Goal: Task Accomplishment & Management: Manage account settings

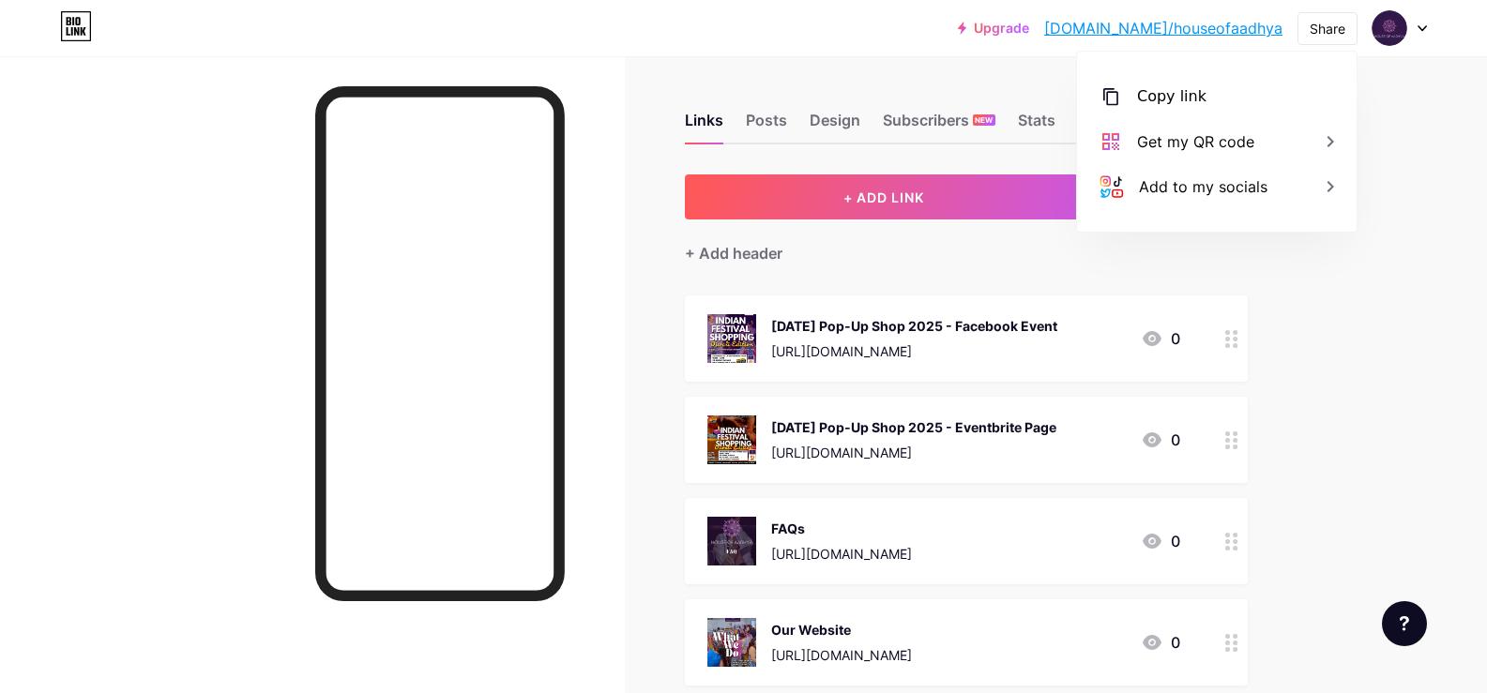
click at [1235, 346] on icon at bounding box center [1231, 339] width 13 height 18
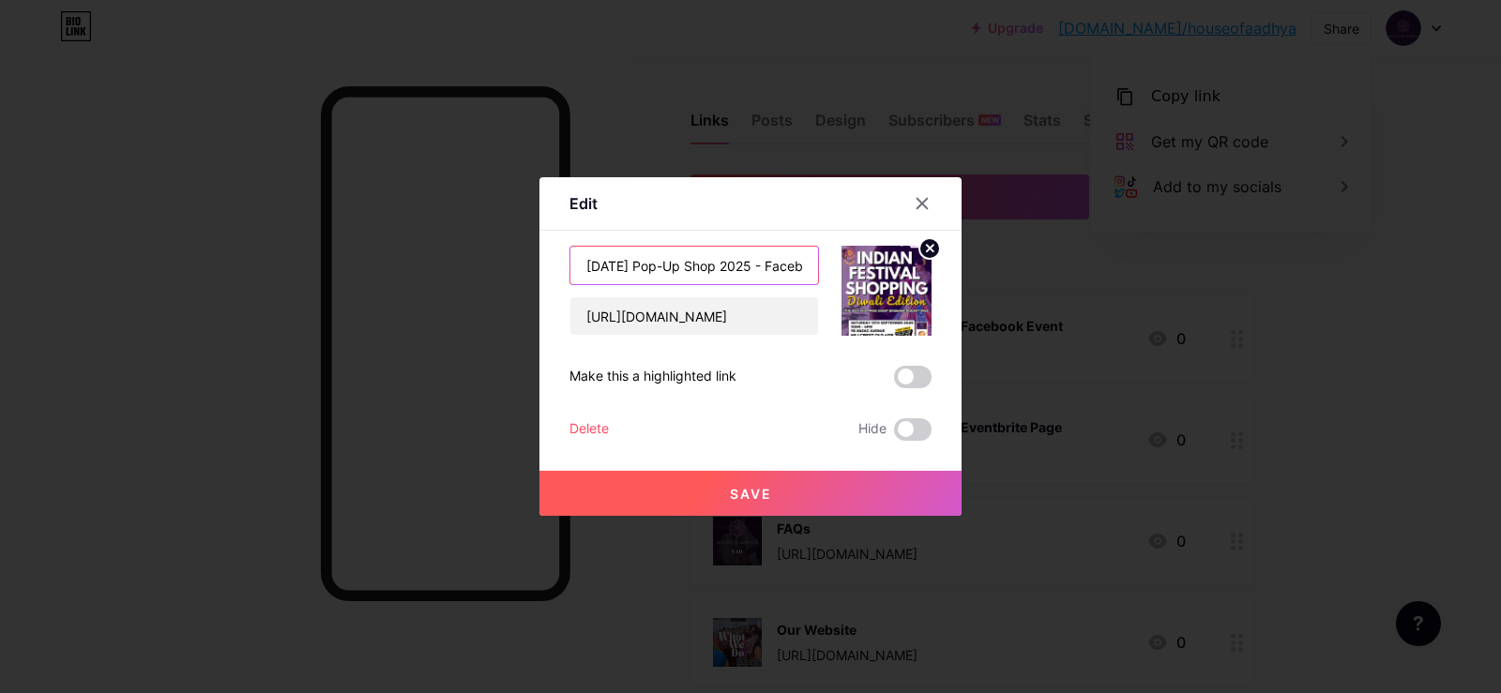
click at [785, 262] on input "[DATE] Pop-Up Shop 2025 - Facebook Event" at bounding box center [694, 266] width 248 height 38
type input "[DATE] Pop-Up Shop 2025 - Facebook Event Page"
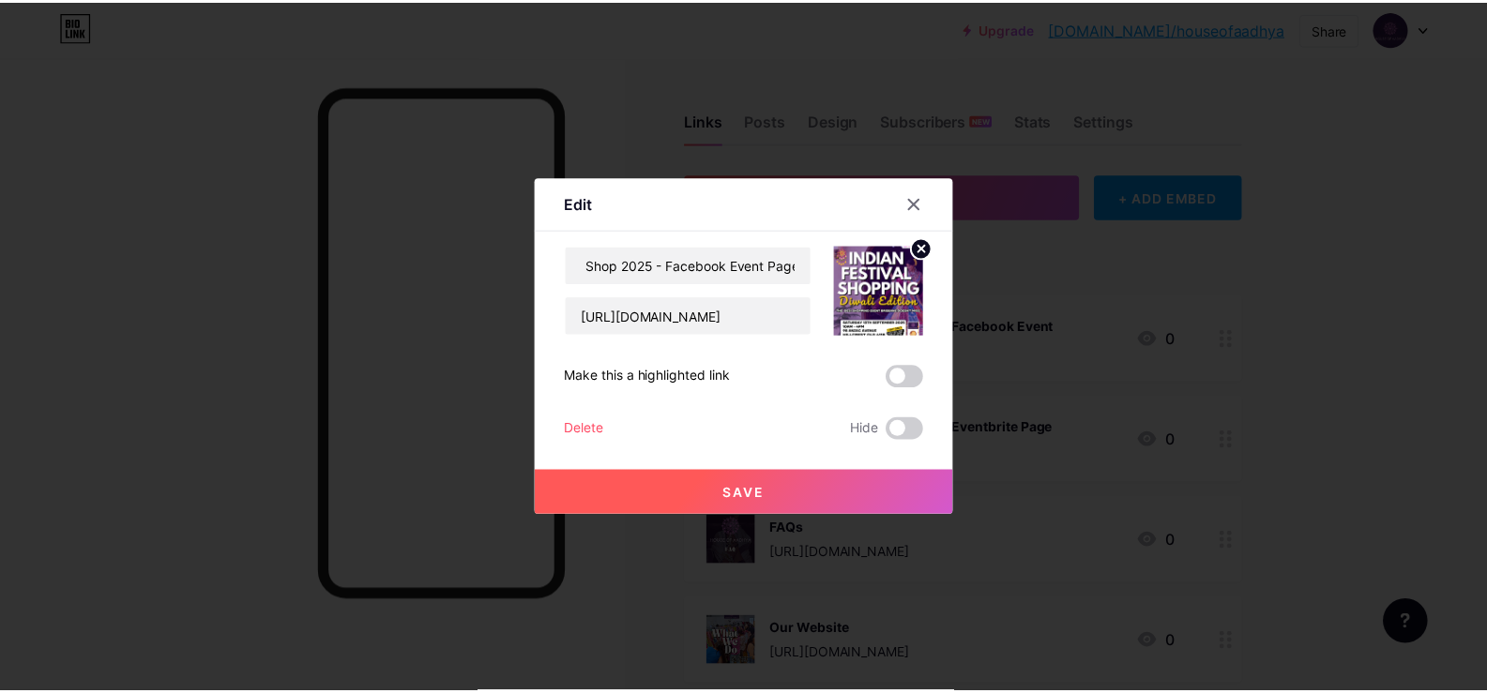
scroll to position [0, 0]
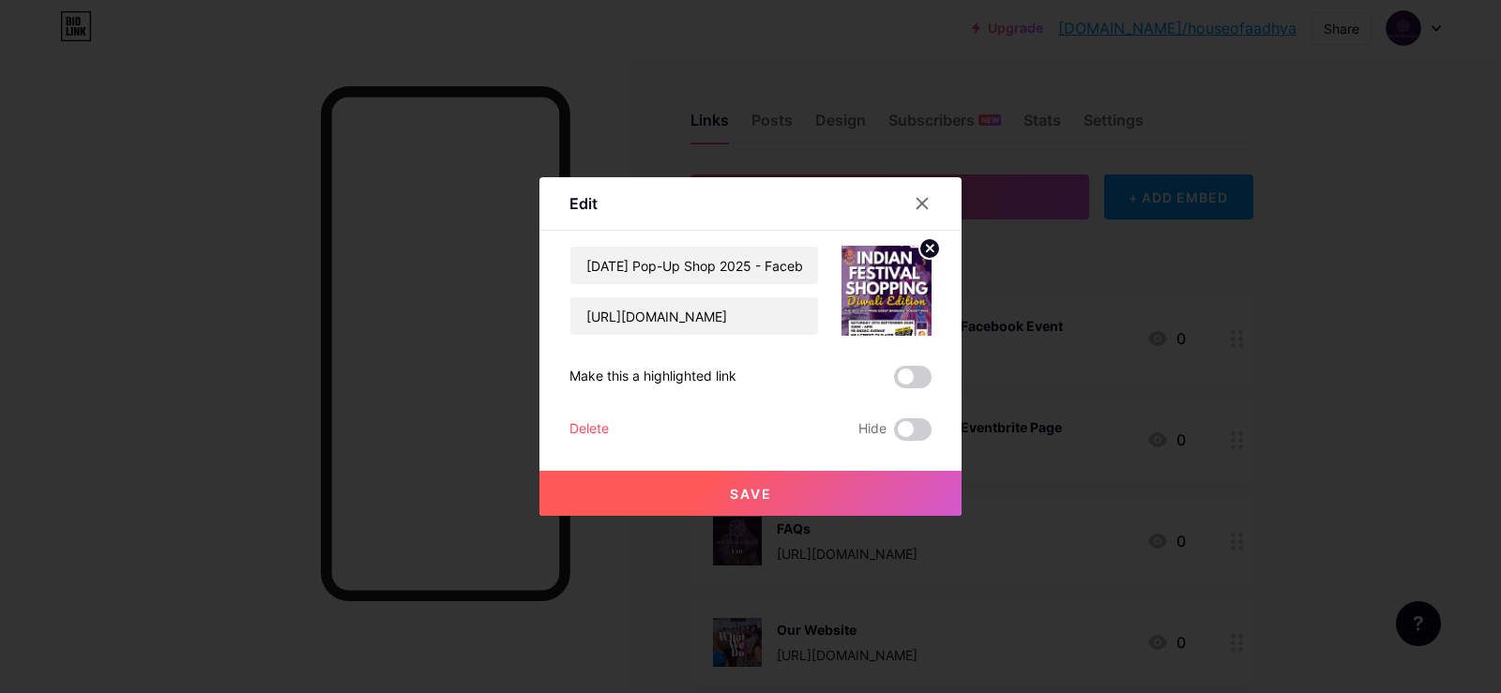
click at [832, 484] on button "Save" at bounding box center [750, 493] width 422 height 45
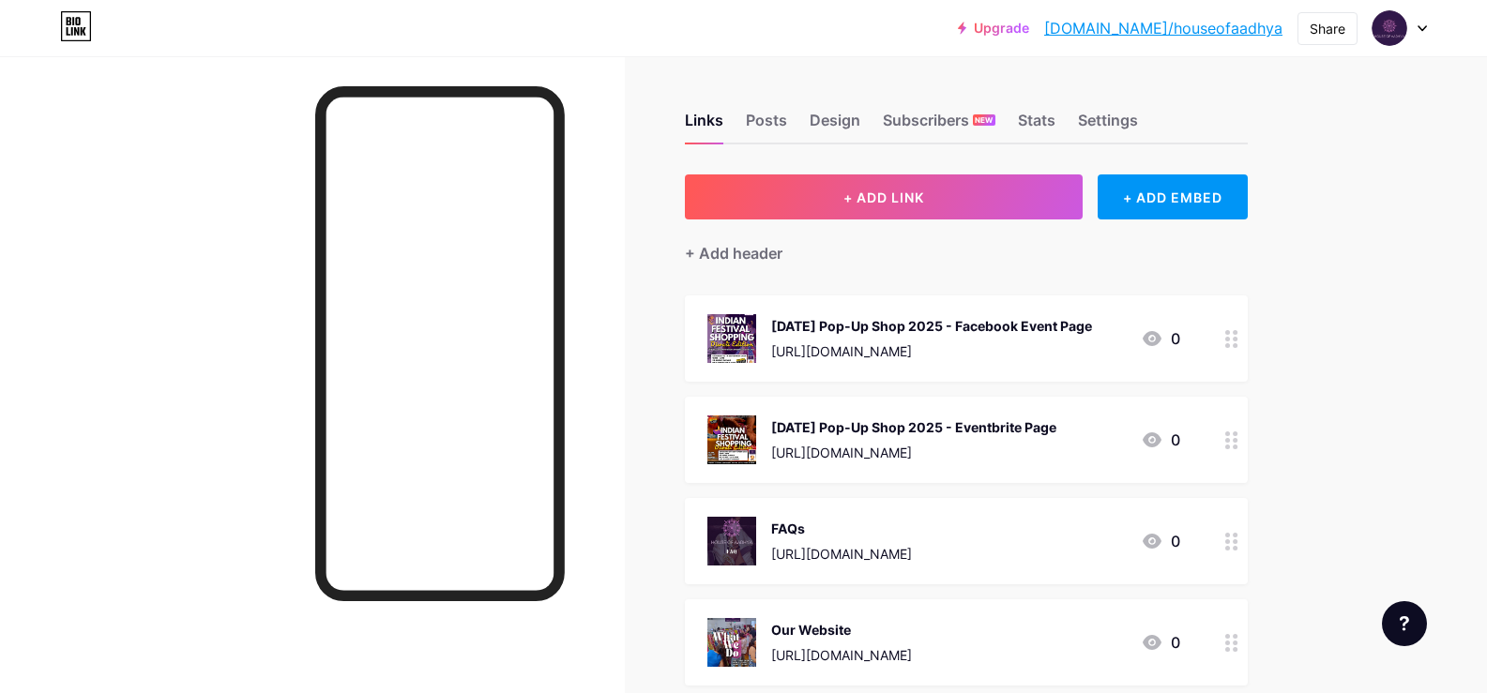
click at [1230, 343] on circle at bounding box center [1227, 345] width 5 height 5
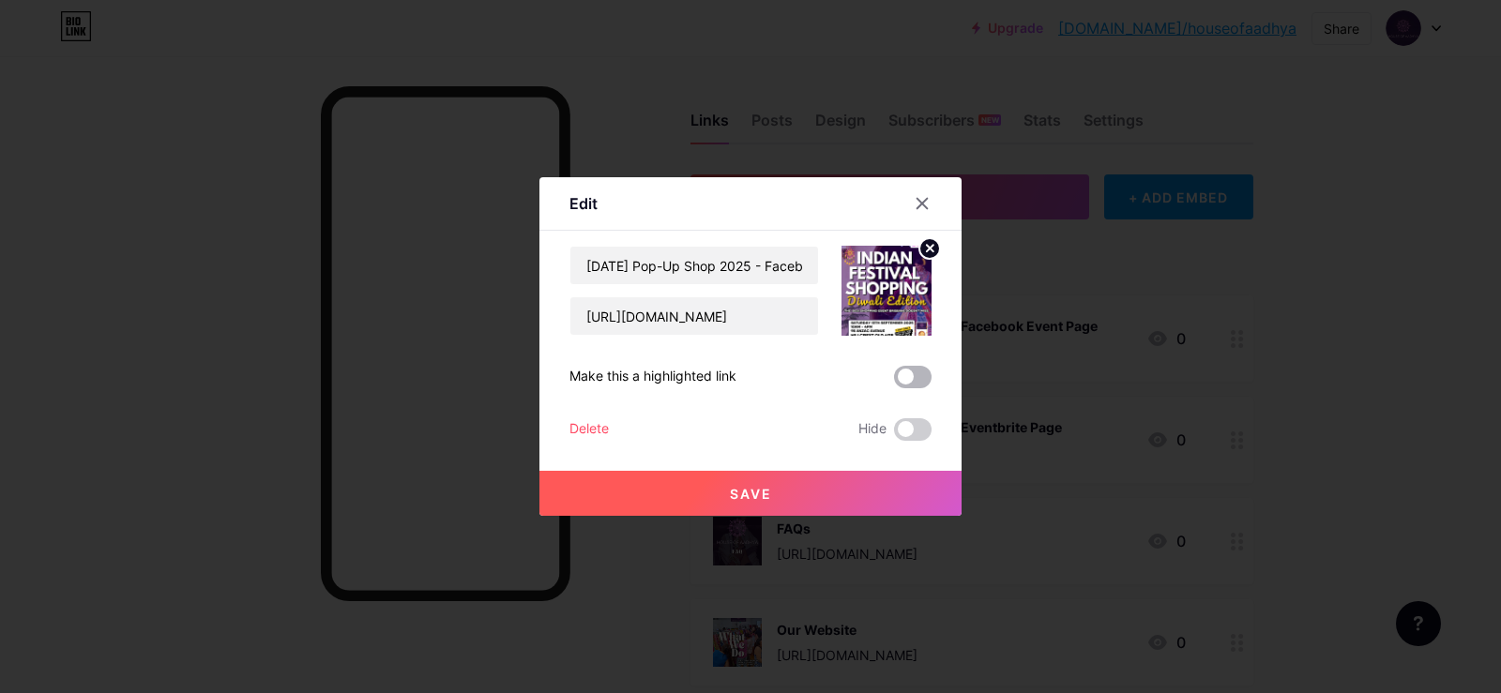
click at [913, 374] on span at bounding box center [913, 377] width 38 height 23
click at [894, 382] on input "checkbox" at bounding box center [894, 382] width 0 height 0
click at [850, 492] on button "Save" at bounding box center [750, 493] width 422 height 45
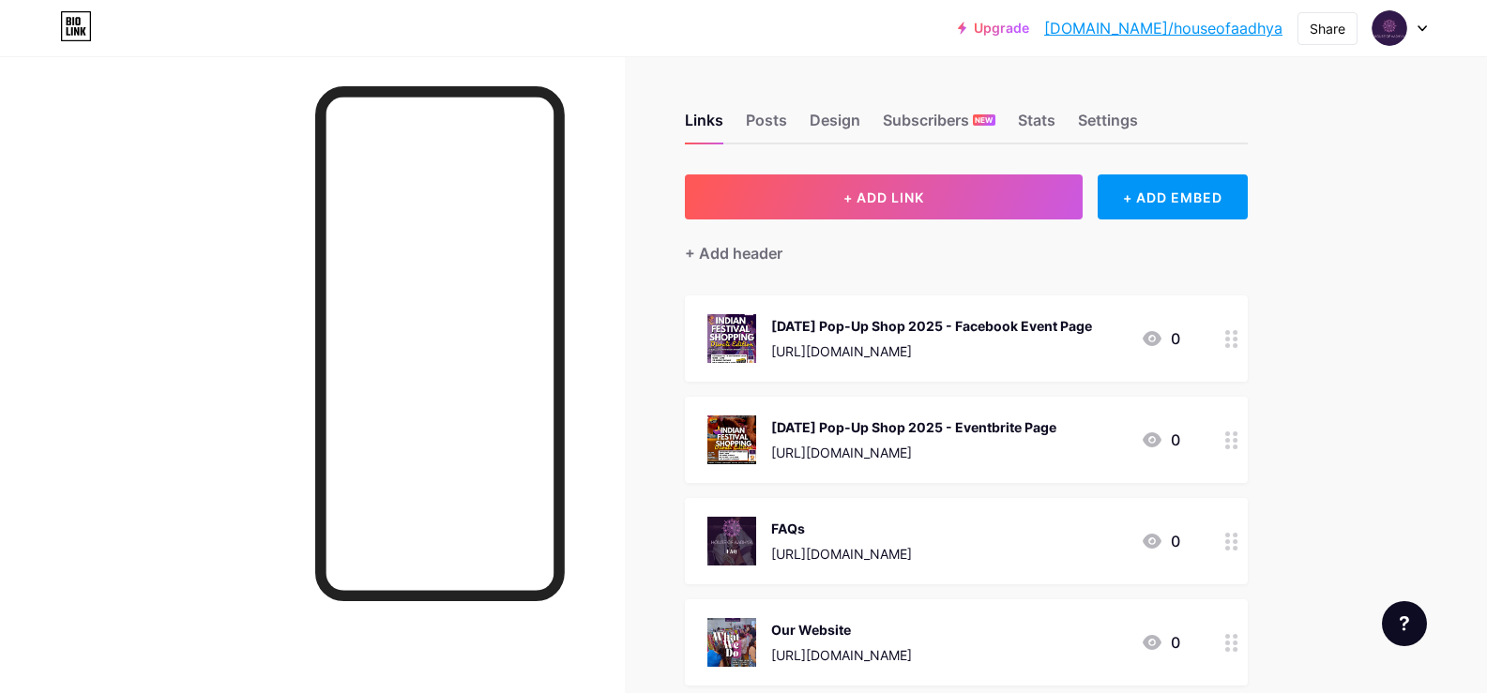
click at [969, 122] on div "Subscribers NEW" at bounding box center [939, 126] width 113 height 34
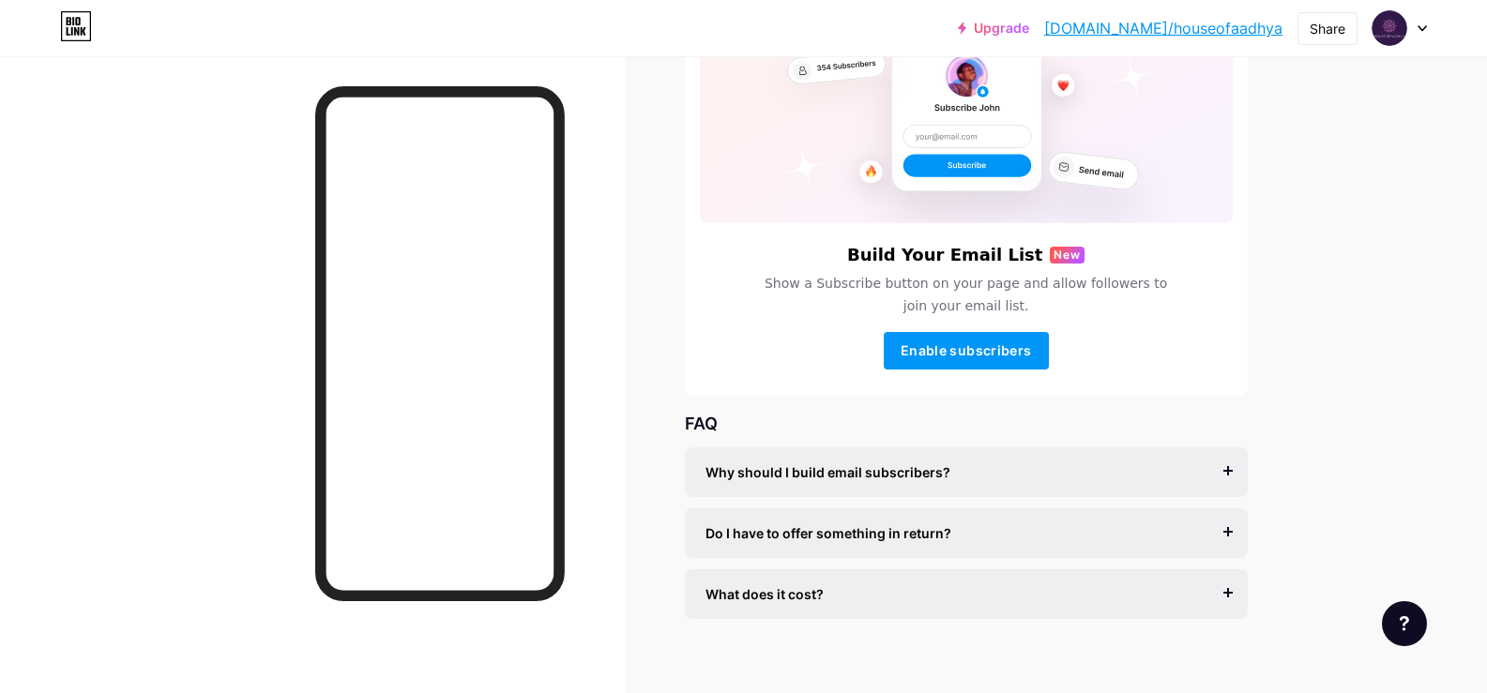
scroll to position [203, 0]
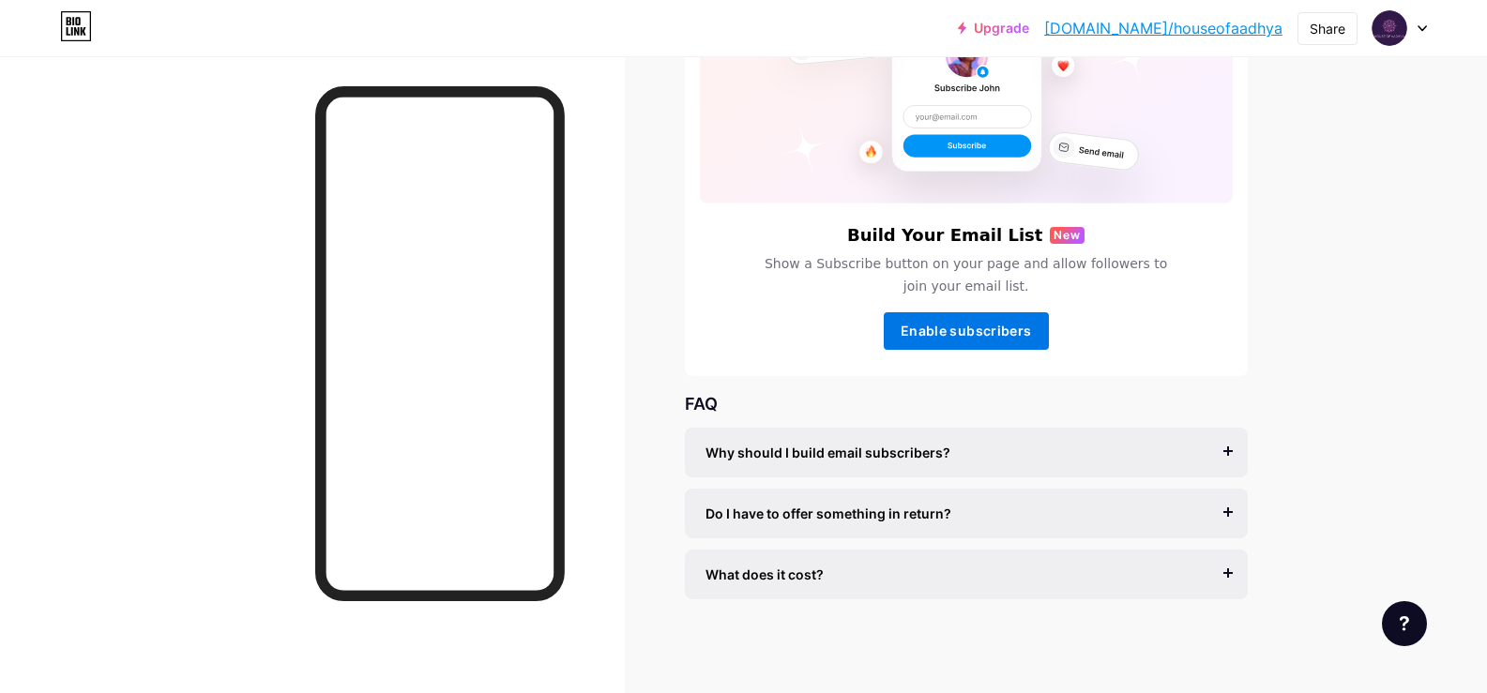
click at [1031, 336] on span "Enable subscribers" at bounding box center [966, 331] width 130 height 16
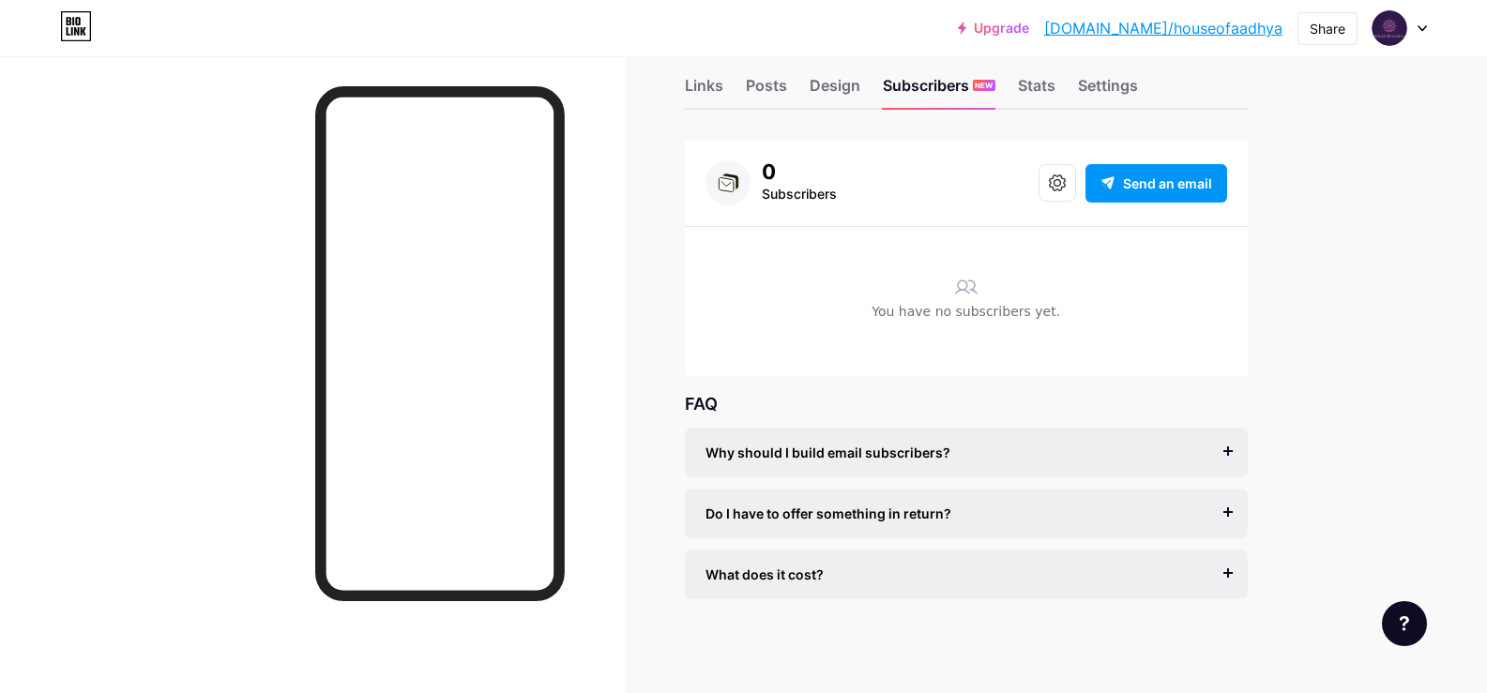
scroll to position [0, 0]
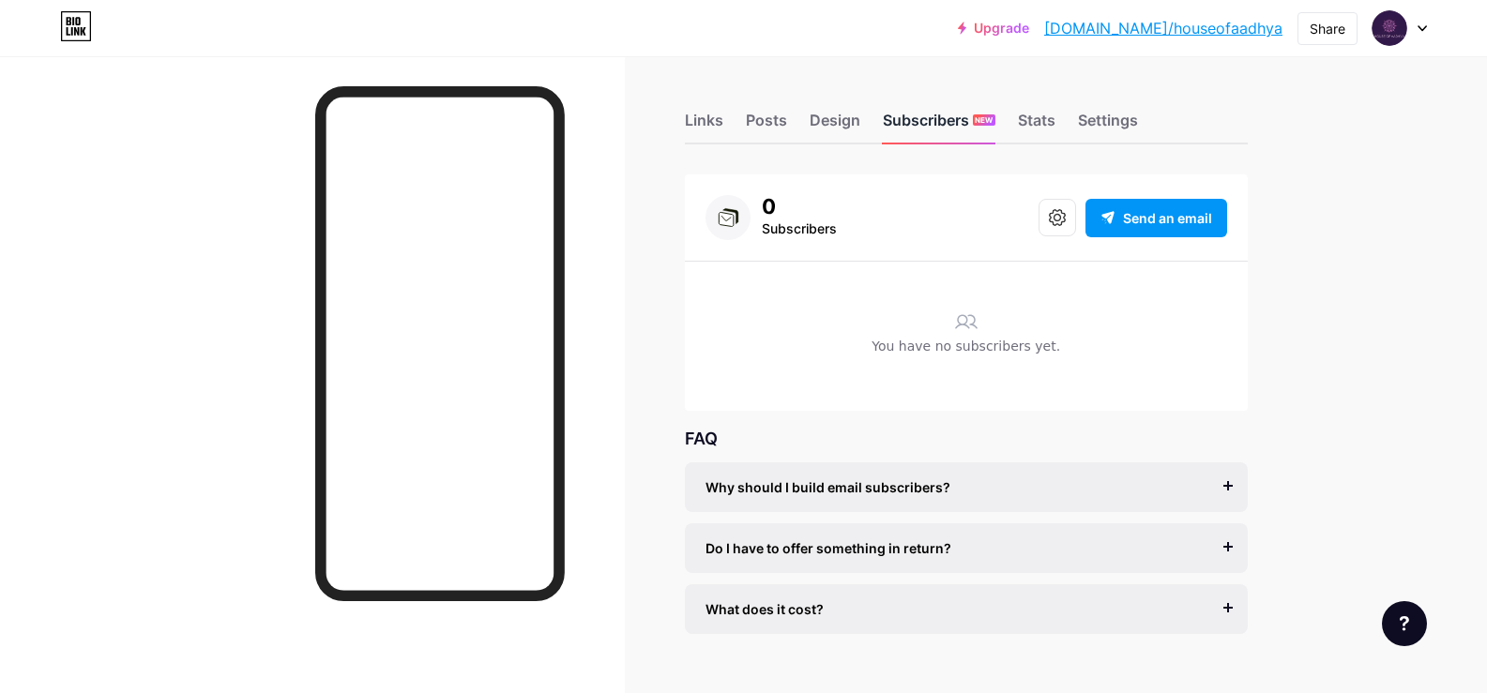
click at [960, 132] on div "Subscribers NEW" at bounding box center [939, 126] width 113 height 34
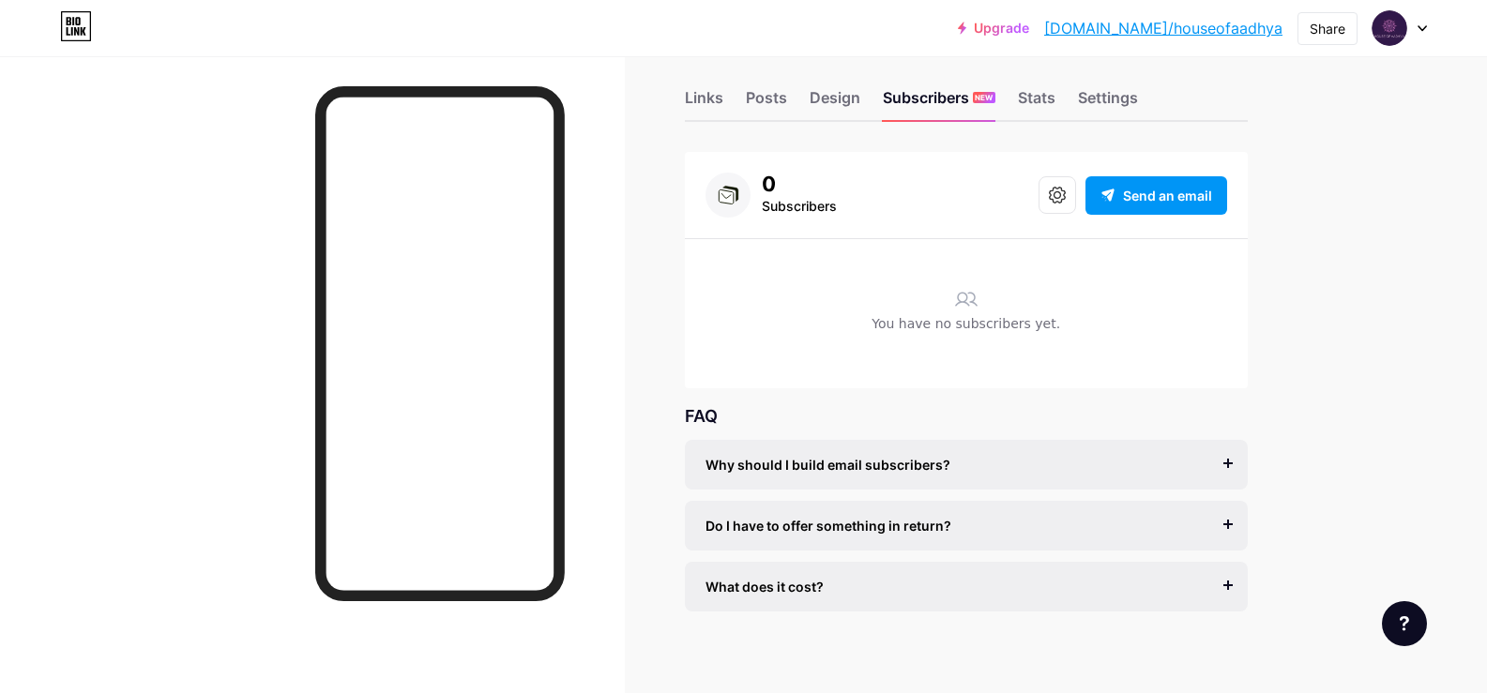
scroll to position [35, 0]
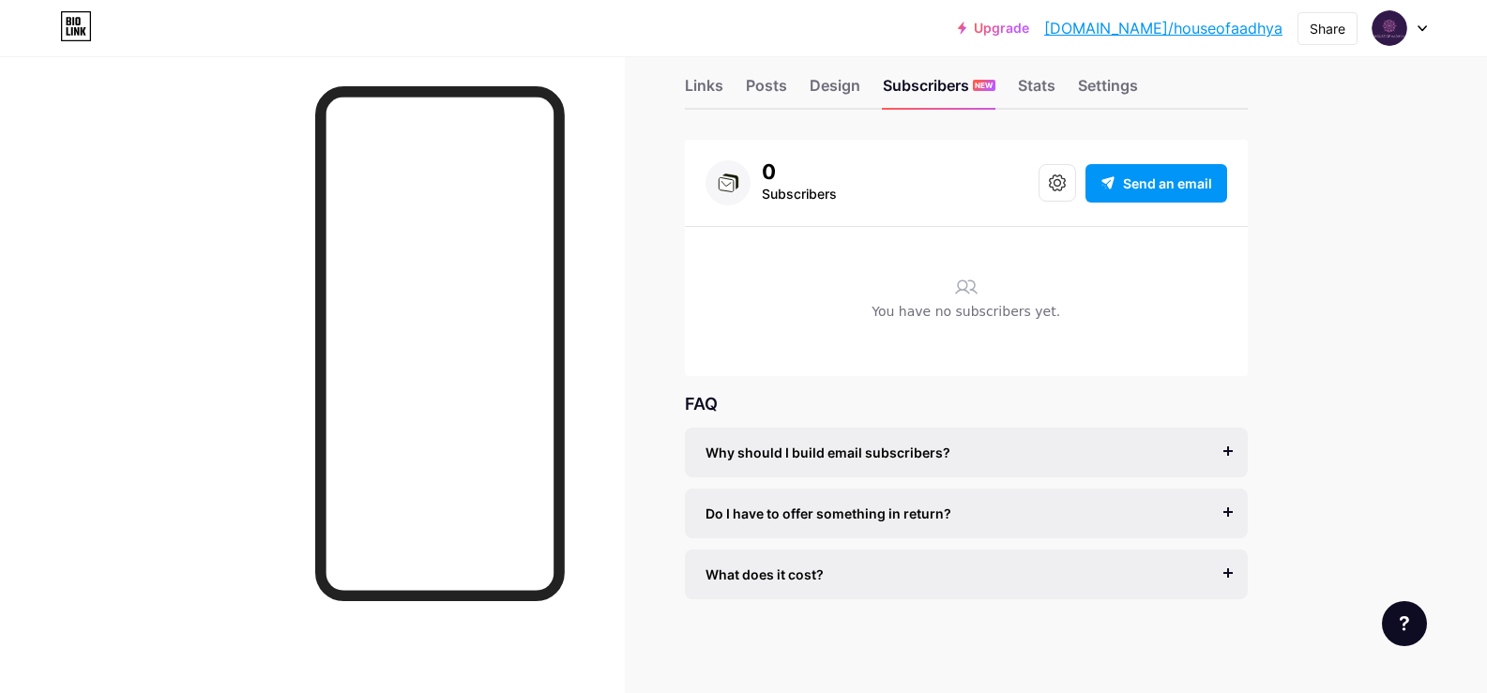
click at [926, 517] on span "Do I have to offer something in return?" at bounding box center [828, 514] width 246 height 20
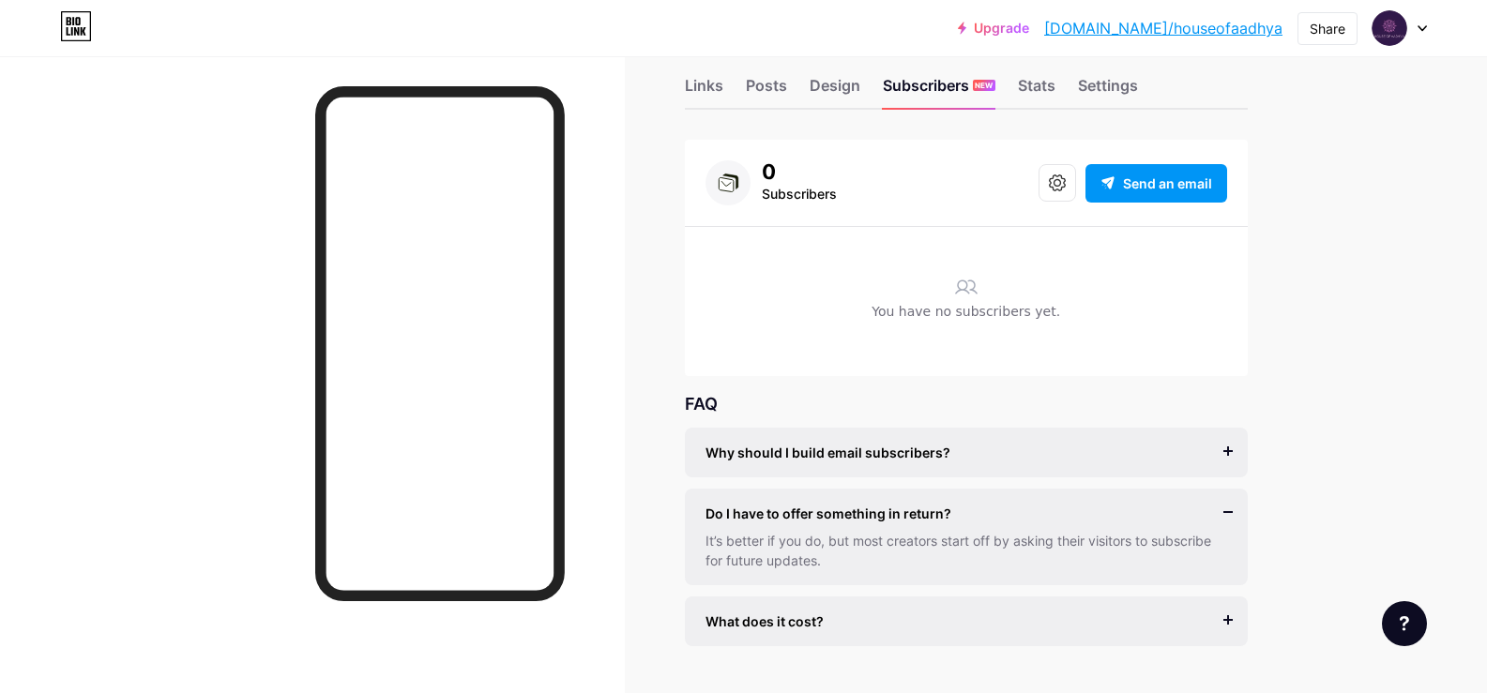
scroll to position [82, 0]
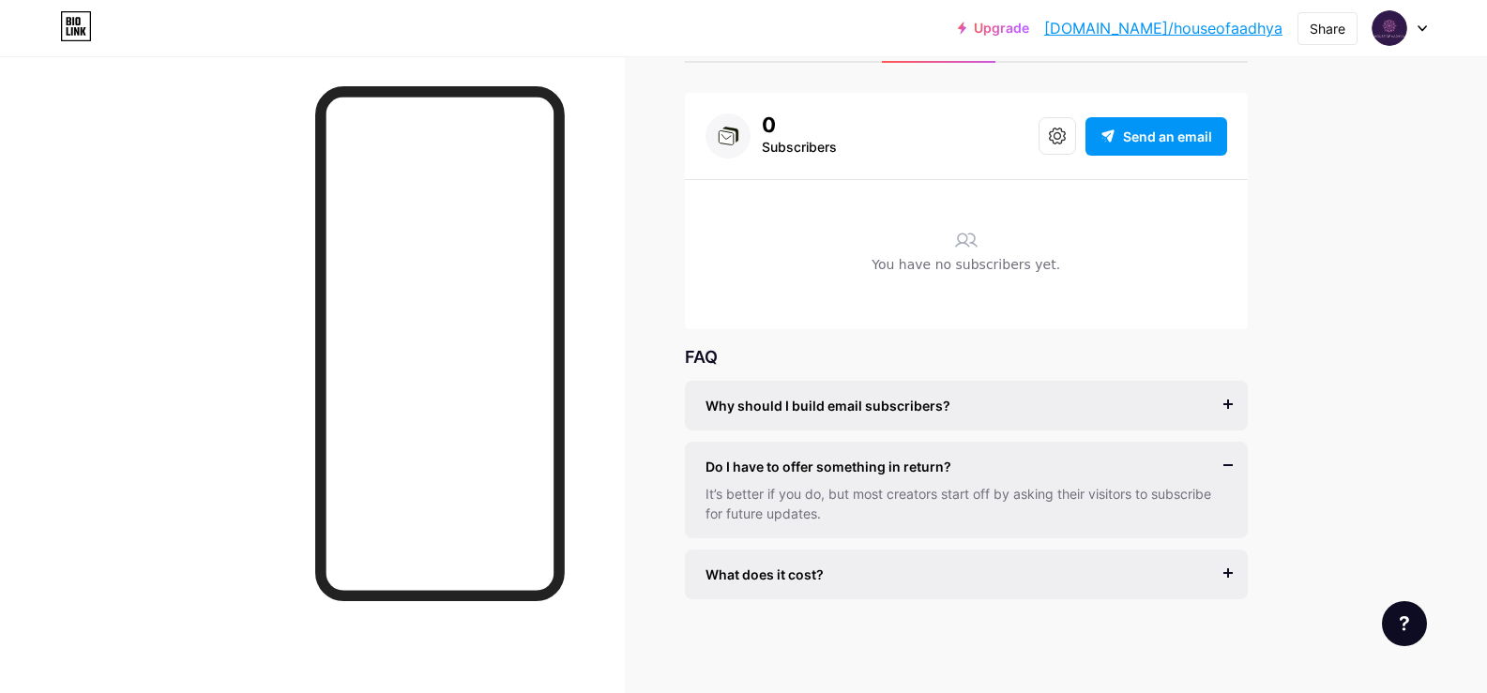
click at [794, 574] on span "What does it cost?" at bounding box center [764, 575] width 118 height 20
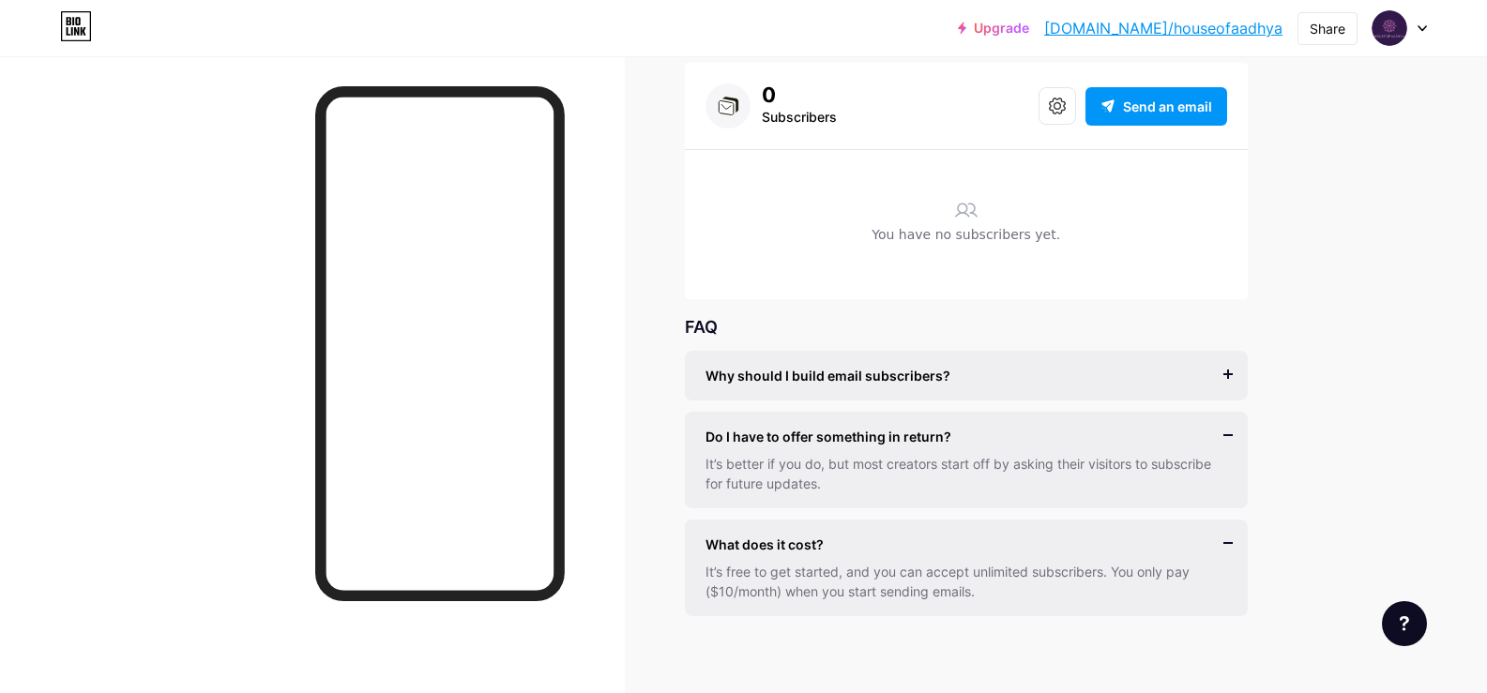
scroll to position [129, 0]
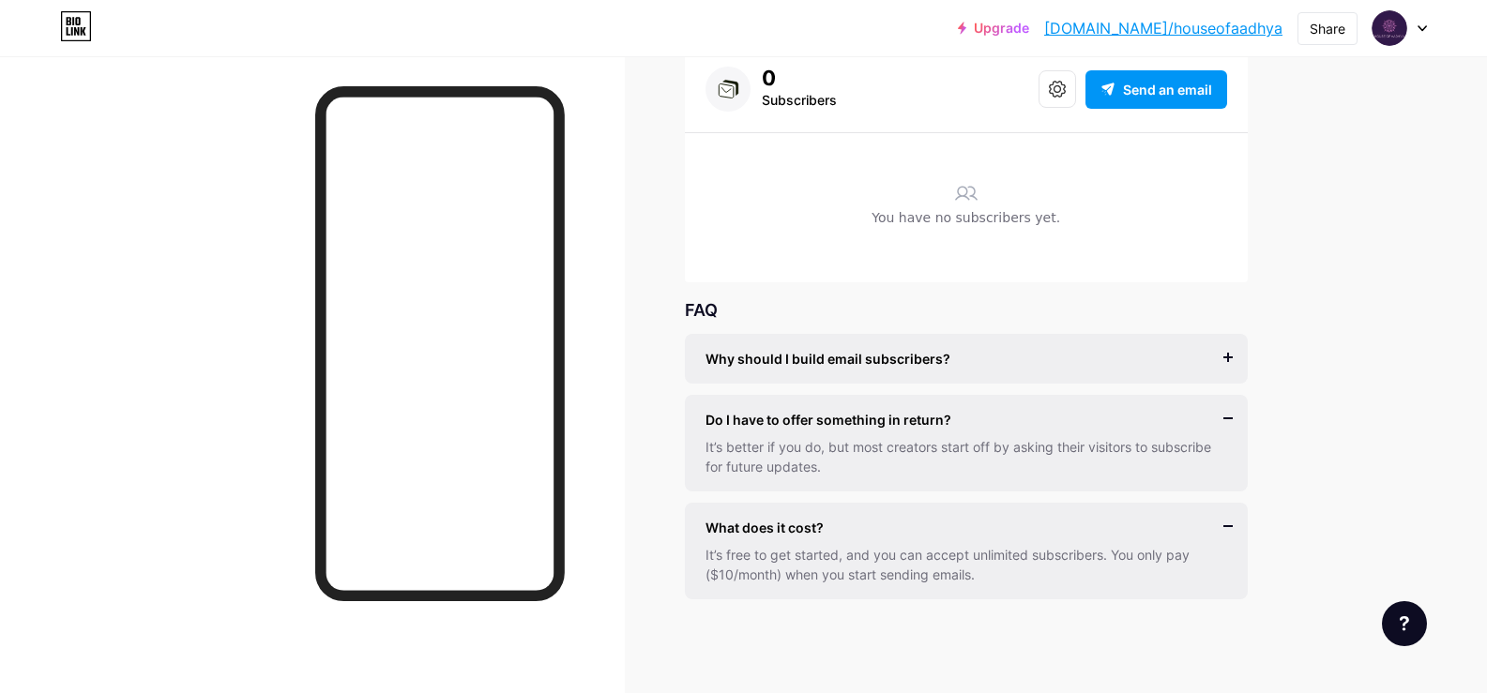
click at [815, 354] on span "Why should I build email subscribers?" at bounding box center [827, 359] width 245 height 20
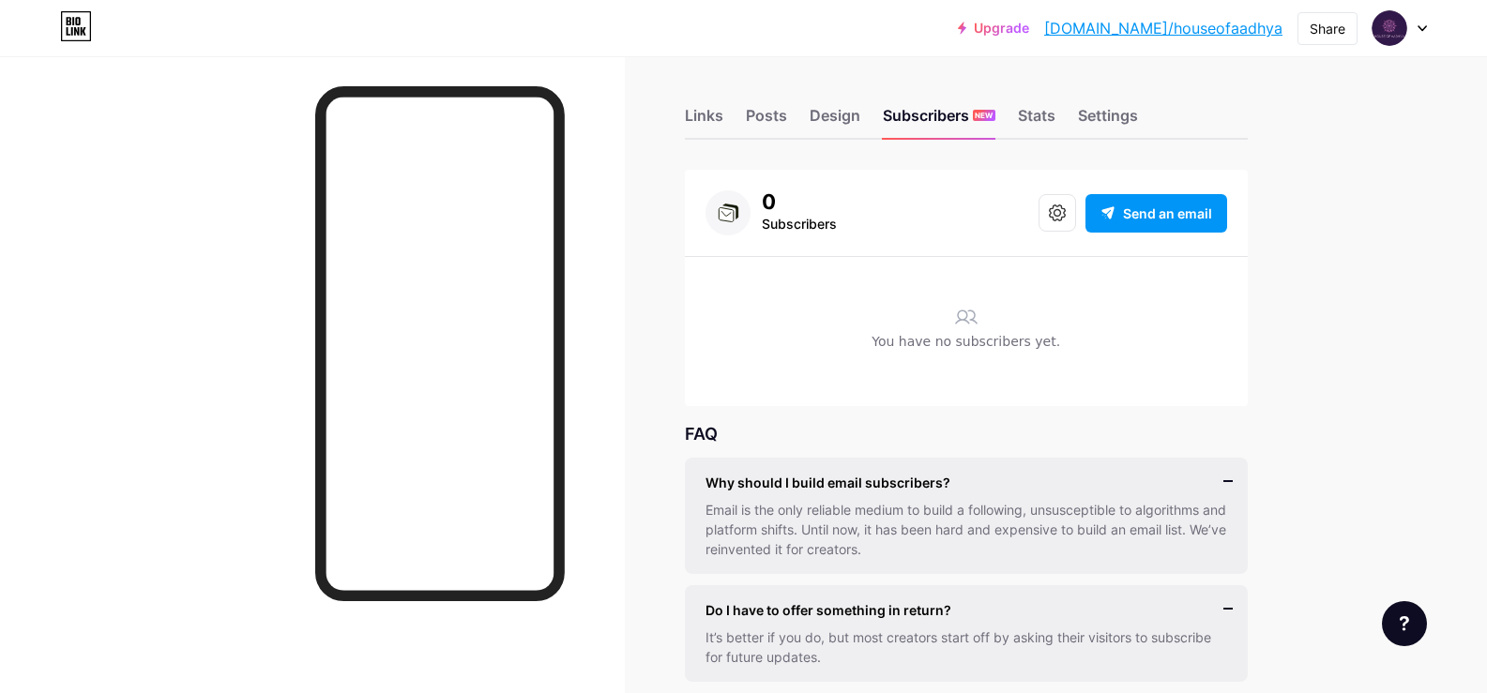
scroll to position [0, 0]
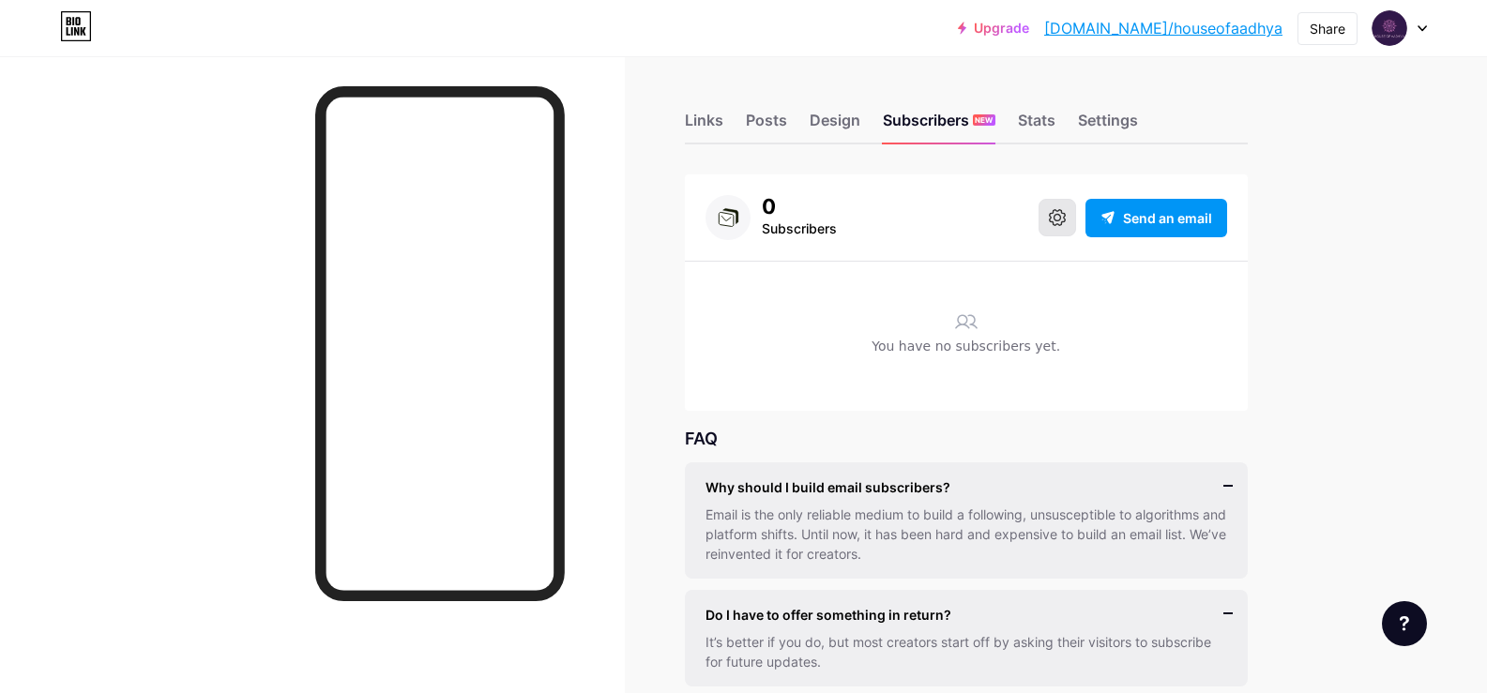
click at [1054, 220] on icon at bounding box center [1057, 217] width 17 height 17
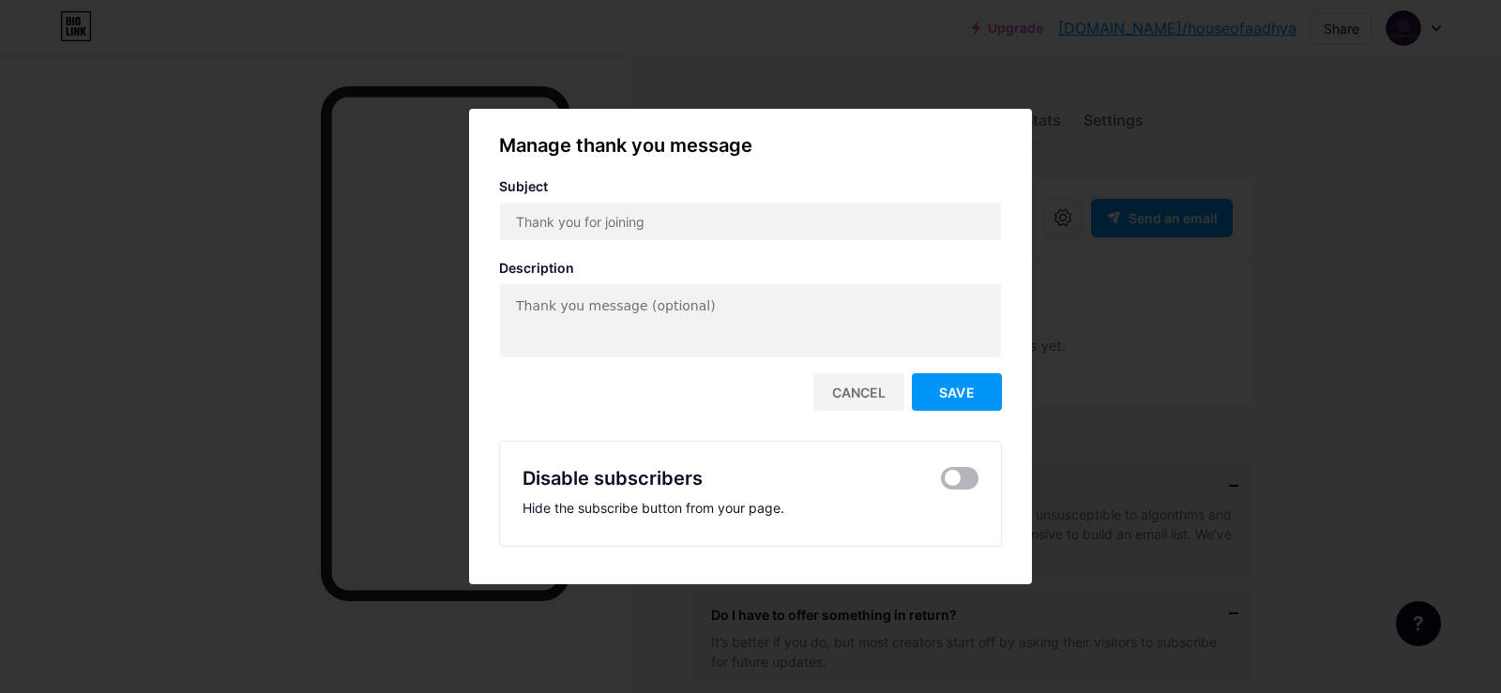
click at [965, 477] on span at bounding box center [960, 478] width 38 height 23
click at [941, 483] on input "checkbox" at bounding box center [941, 483] width 0 height 0
click at [972, 393] on button "Save" at bounding box center [957, 392] width 90 height 38
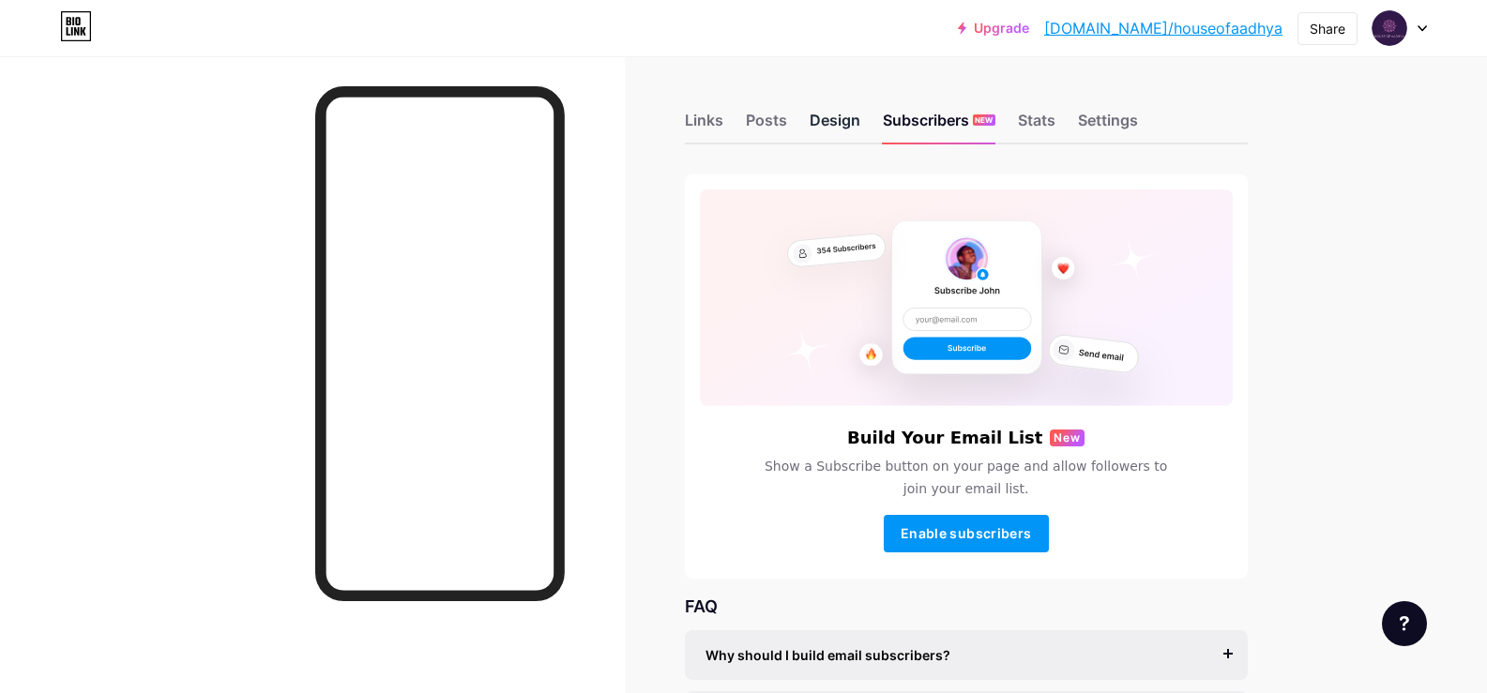
click at [857, 126] on div "Design" at bounding box center [835, 126] width 51 height 34
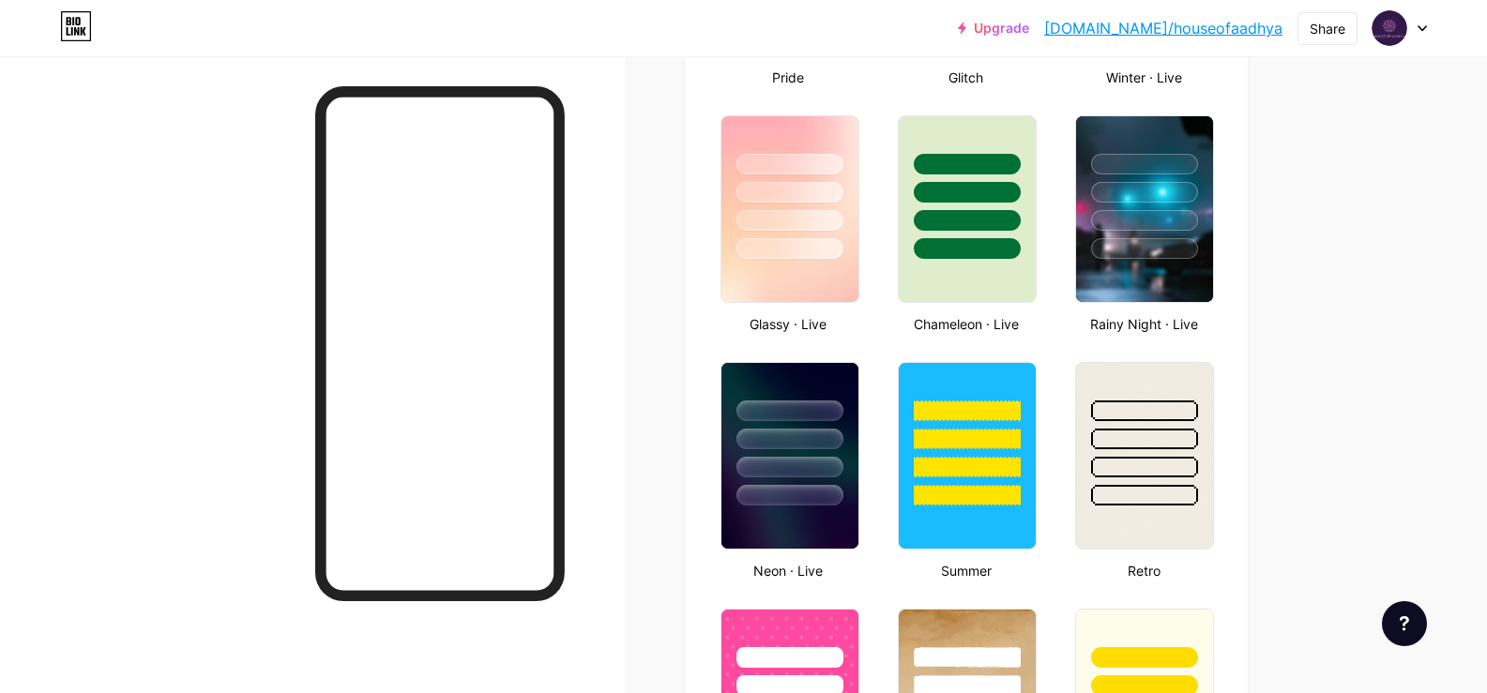
scroll to position [1126, 0]
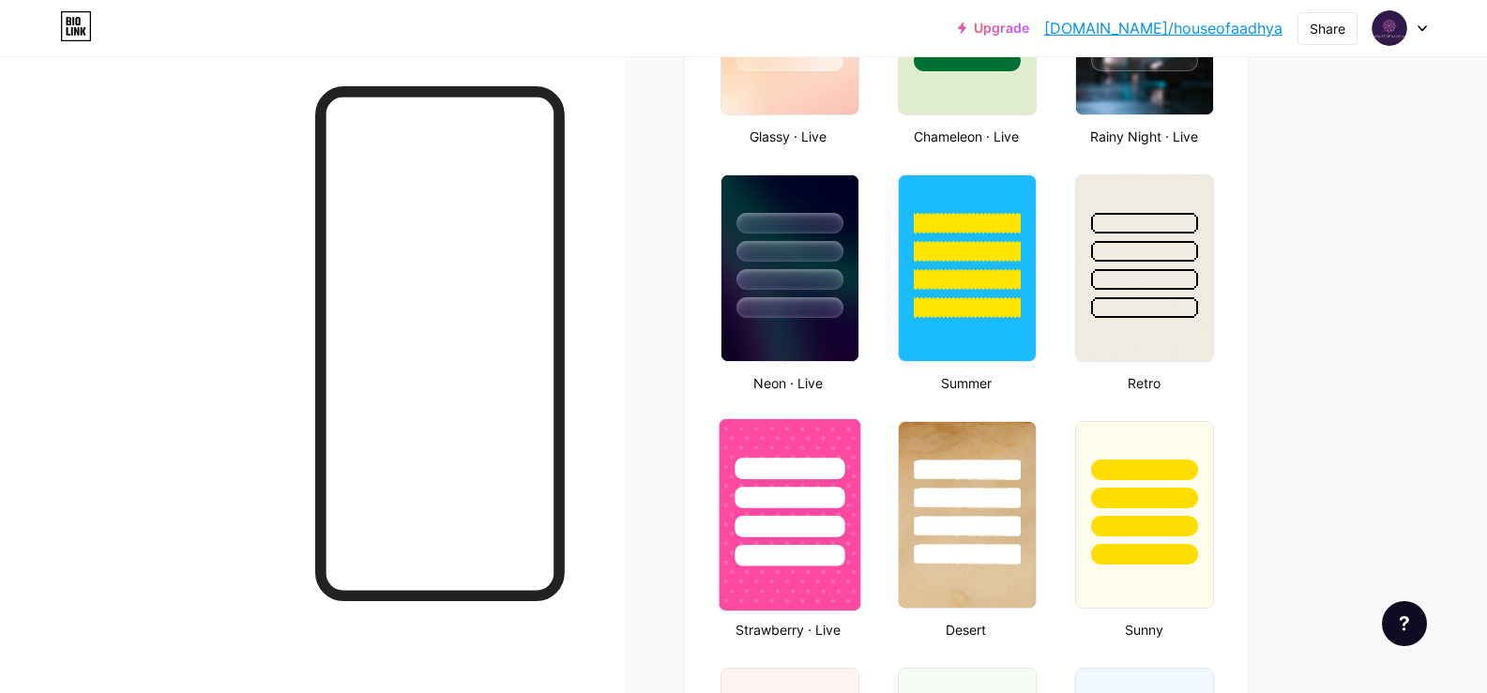
click at [788, 431] on div at bounding box center [789, 492] width 141 height 147
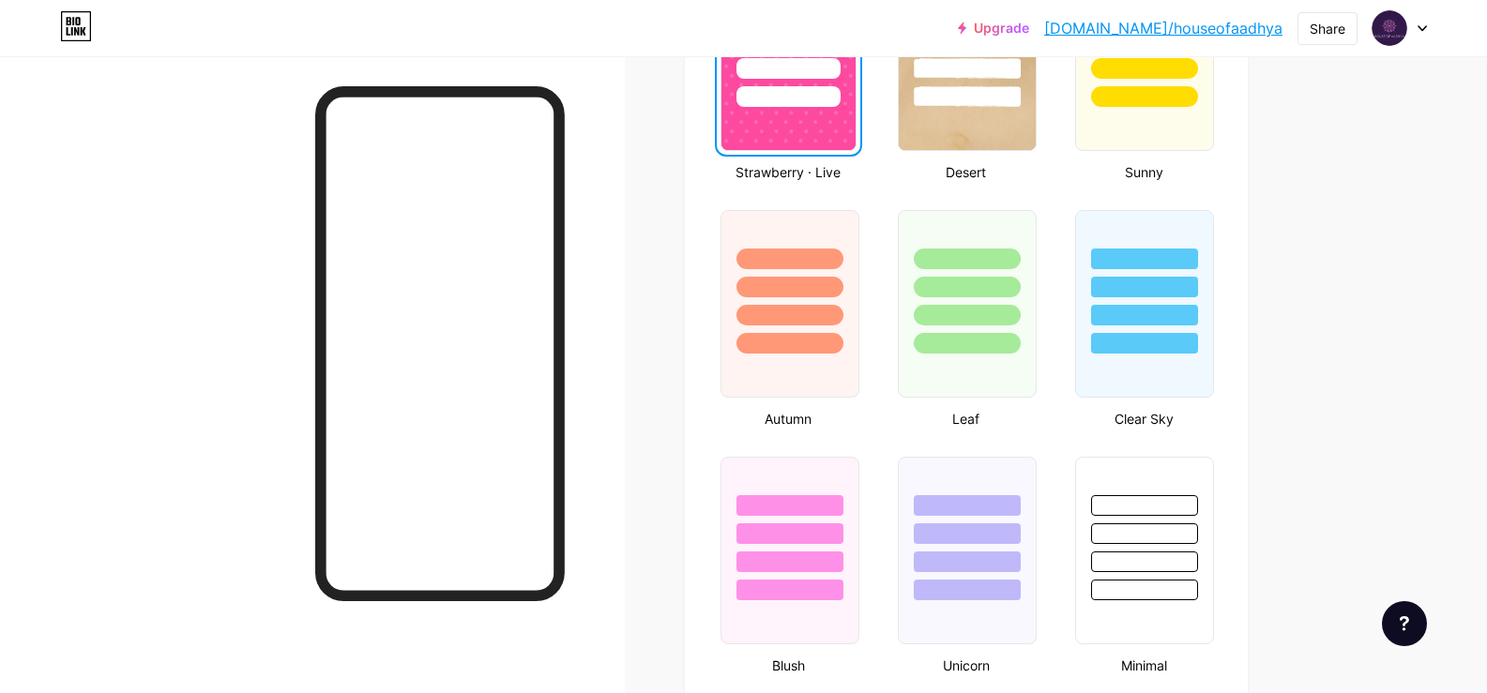
scroll to position [1595, 0]
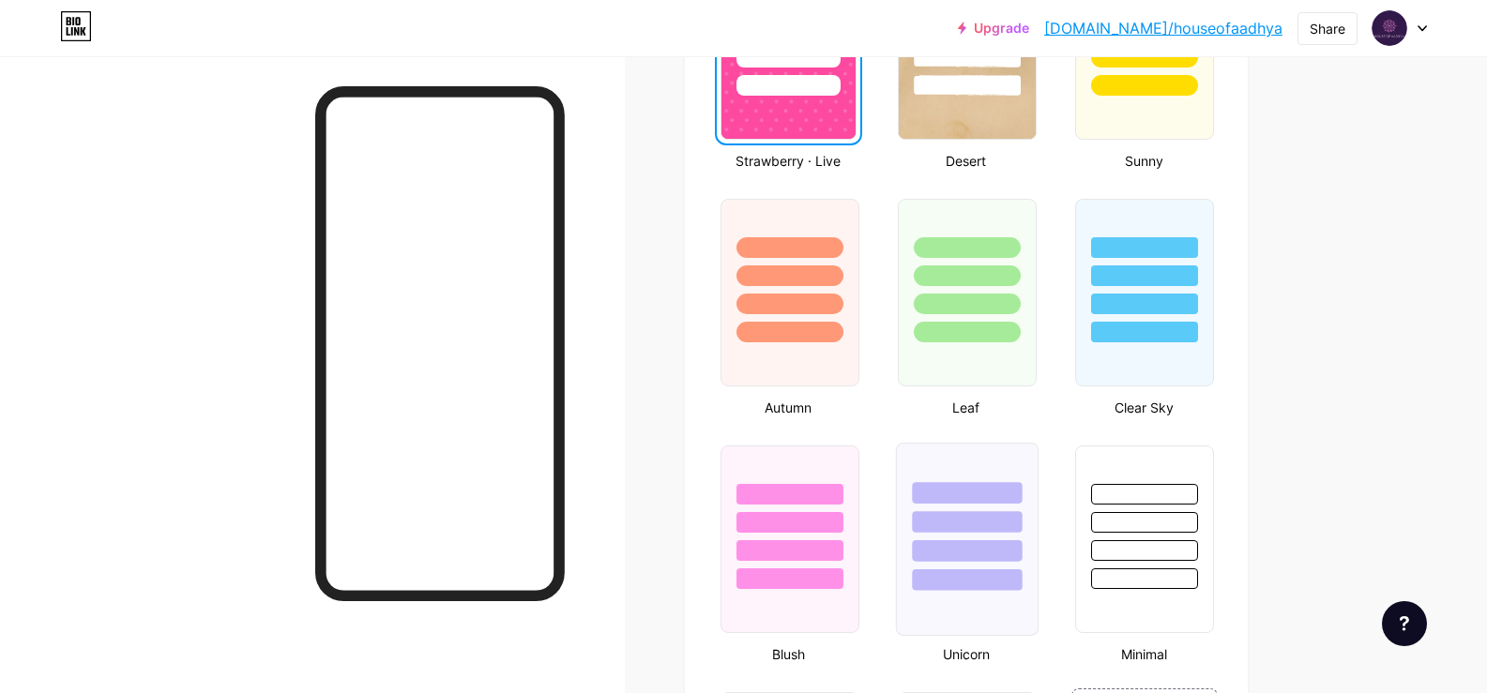
click at [933, 515] on div at bounding box center [967, 522] width 110 height 22
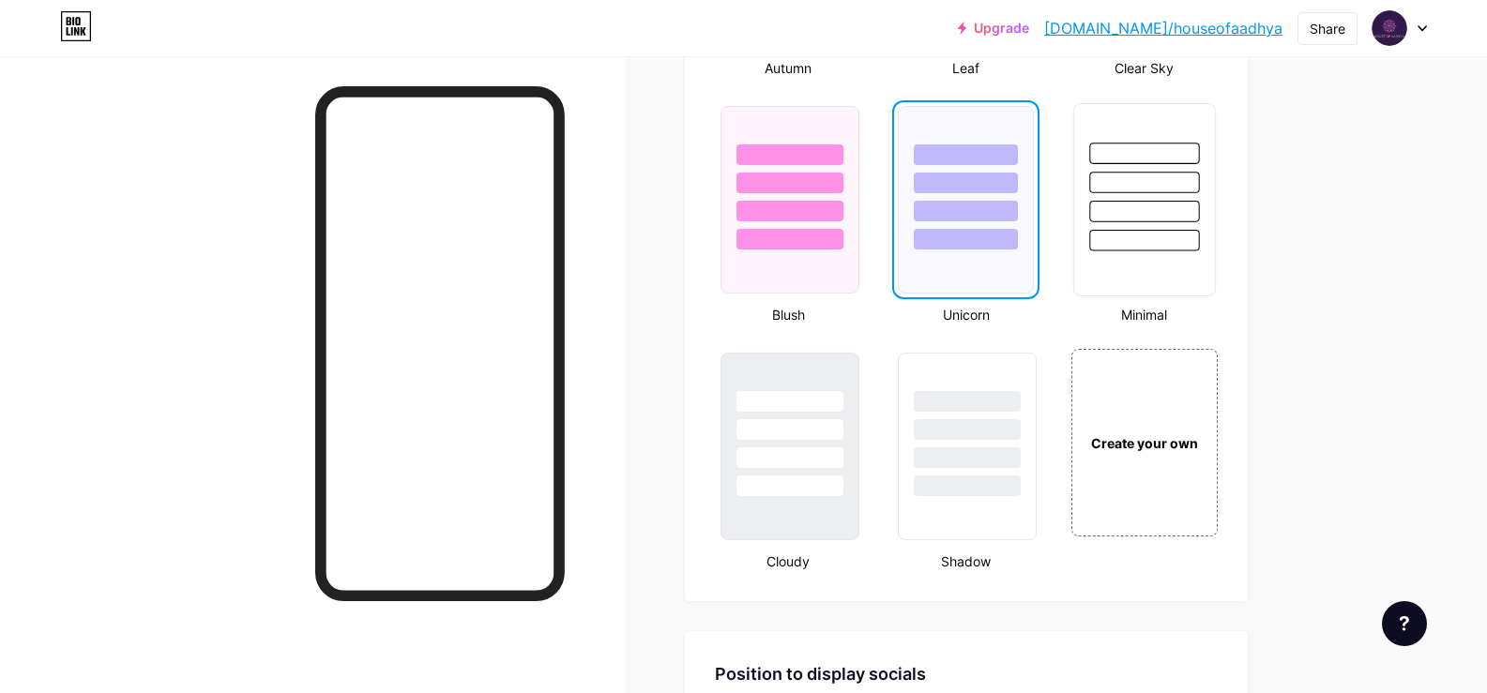
scroll to position [1970, 0]
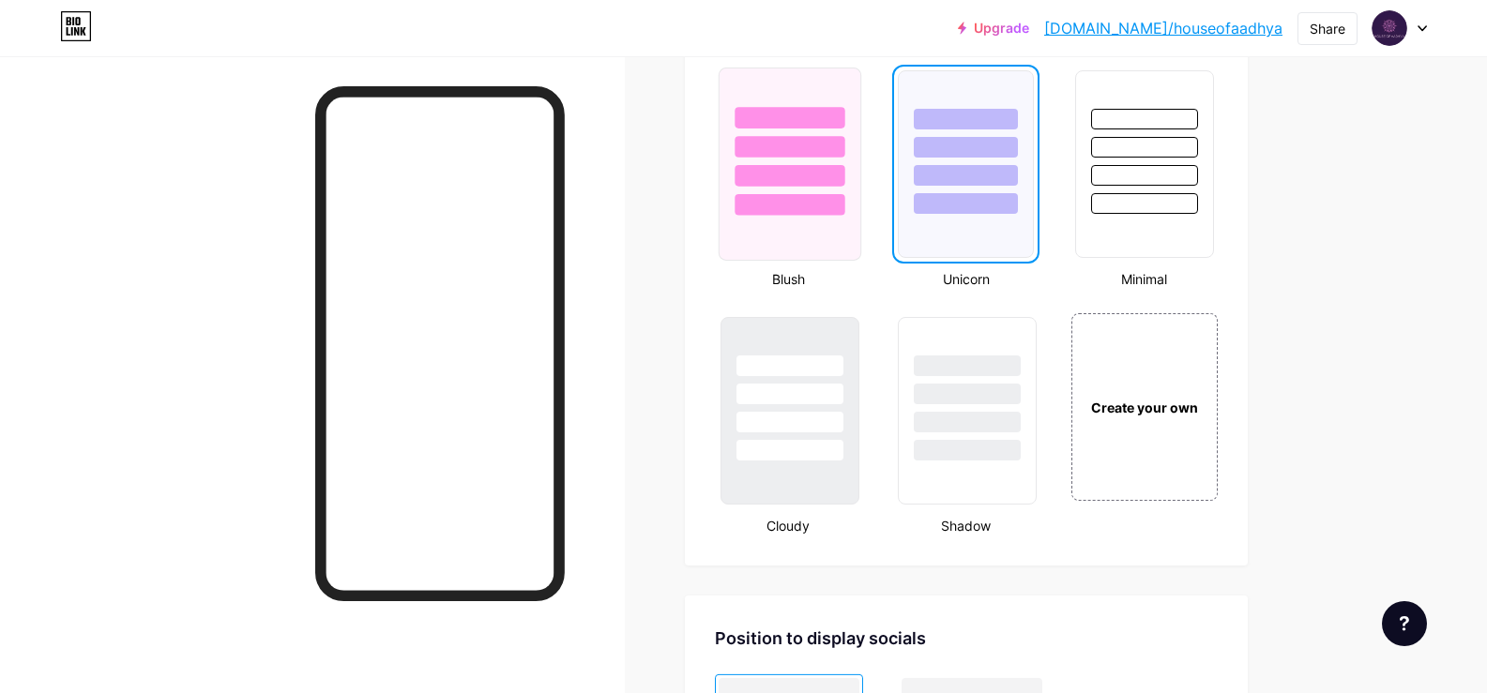
click at [800, 195] on div at bounding box center [789, 205] width 110 height 22
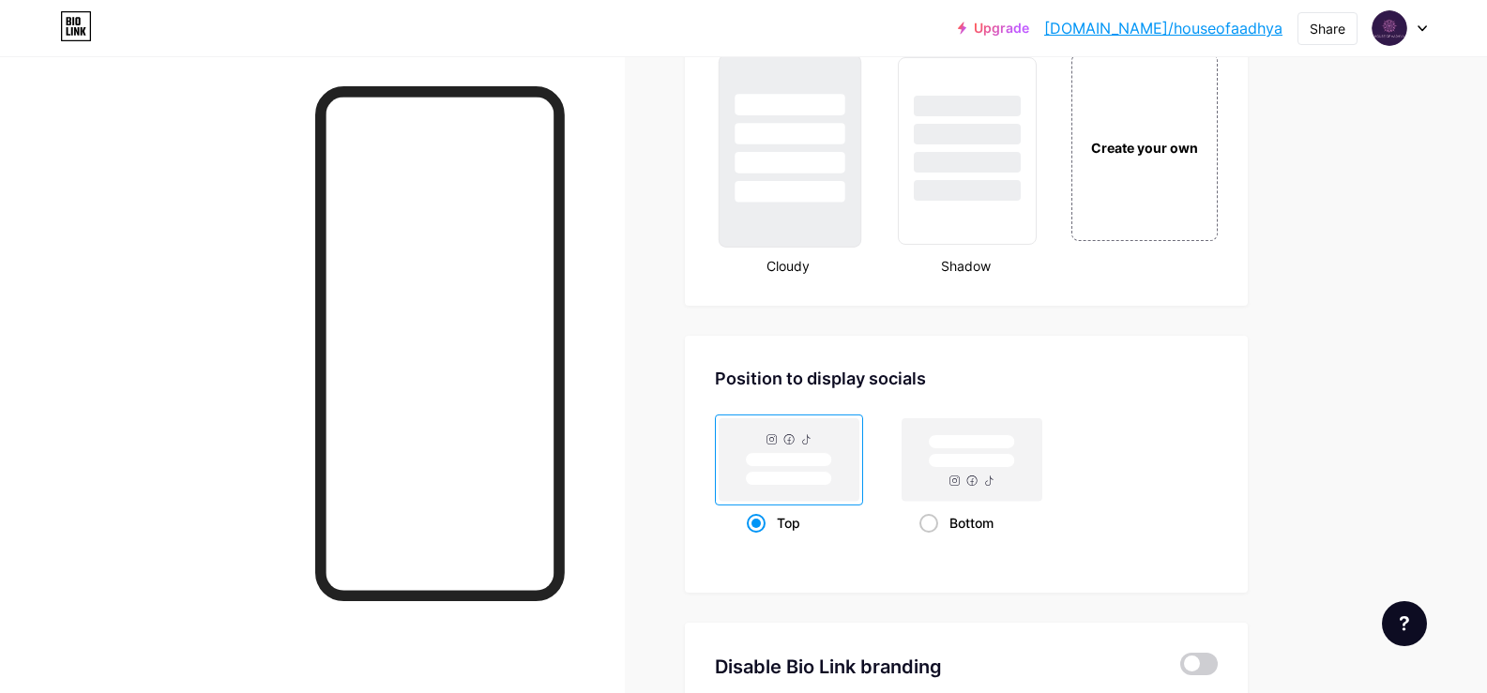
scroll to position [2251, 0]
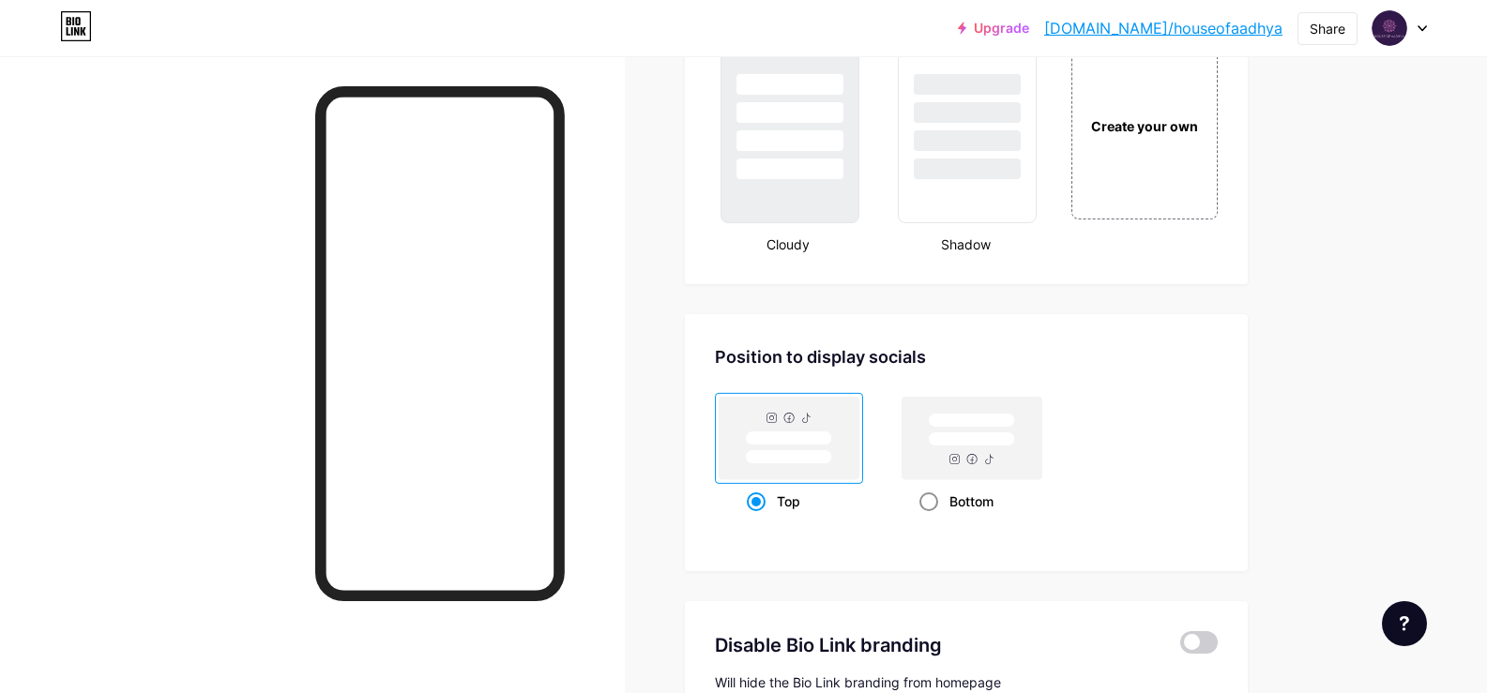
click at [949, 457] on rect at bounding box center [971, 438] width 140 height 83
click at [931, 519] on input "Bottom" at bounding box center [925, 525] width 12 height 12
radio input "true"
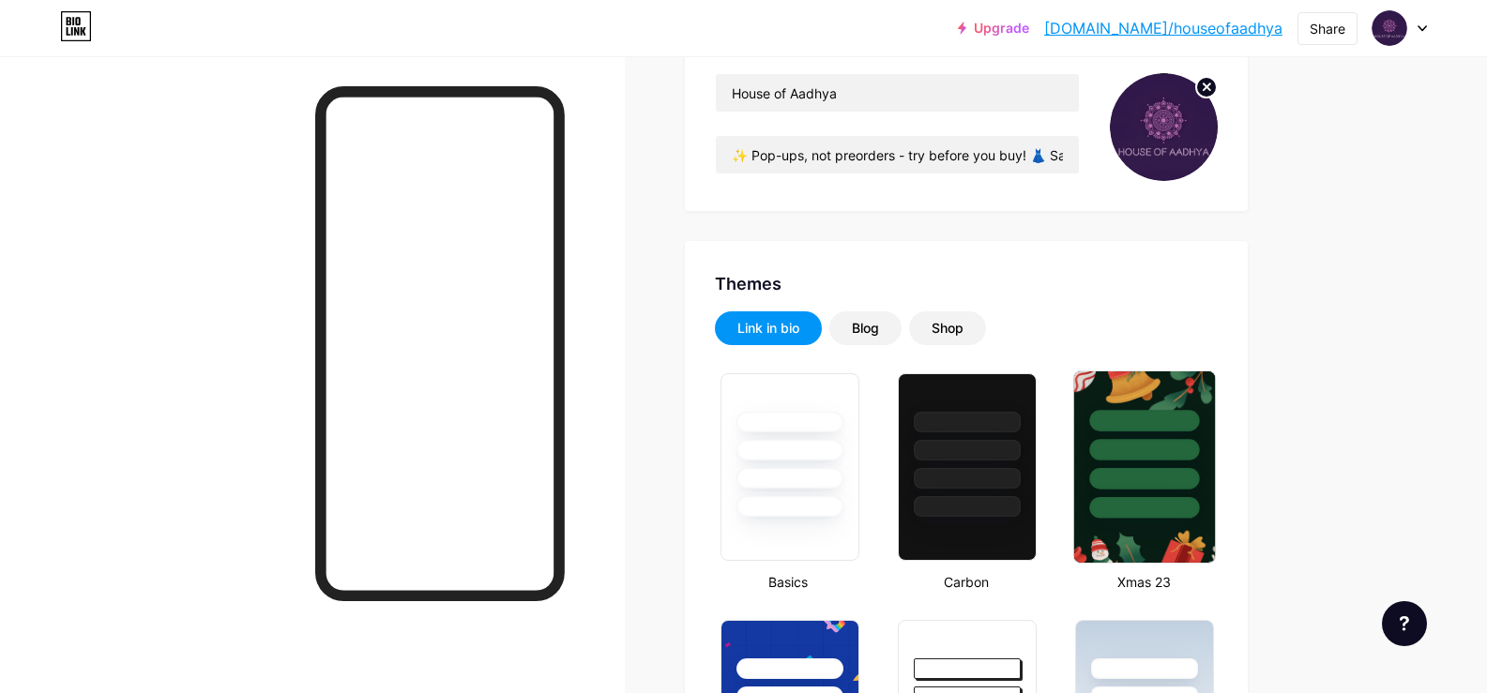
scroll to position [0, 0]
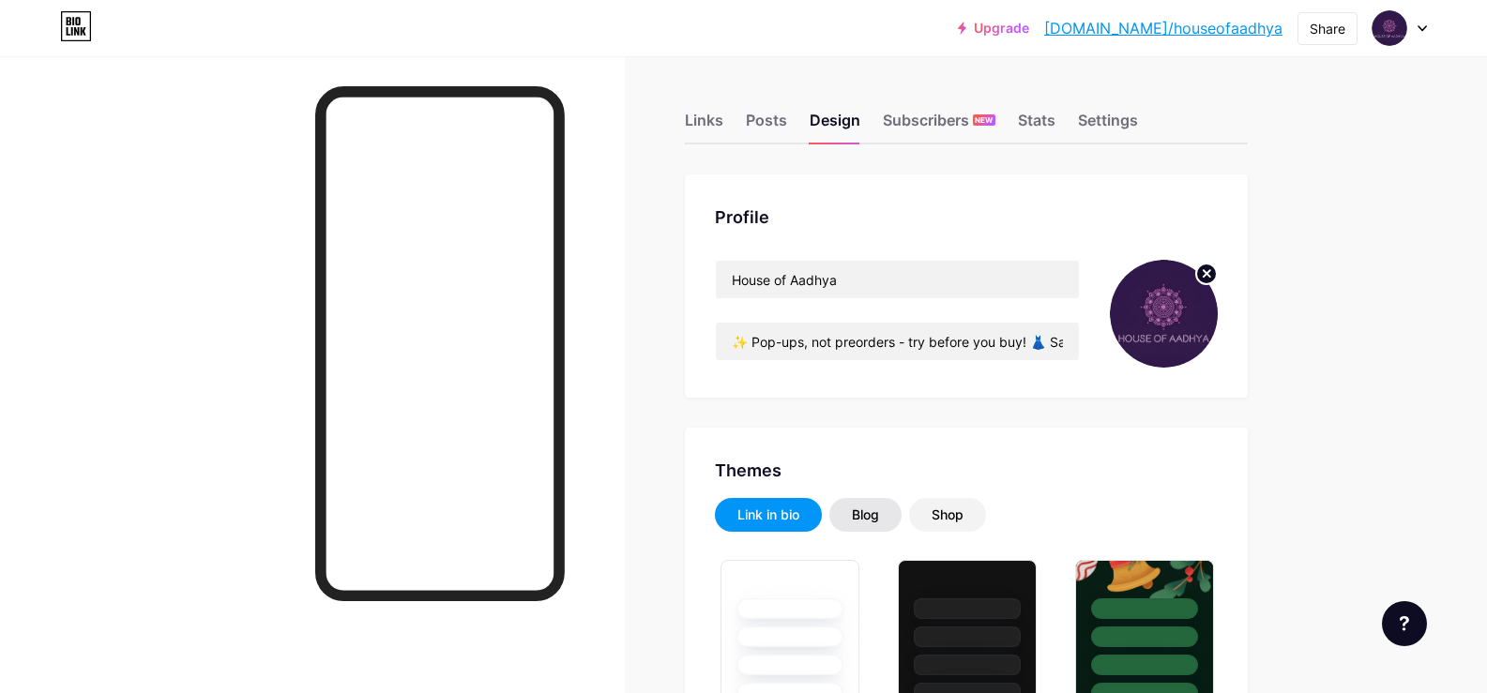
click at [879, 509] on div "Blog" at bounding box center [865, 515] width 27 height 19
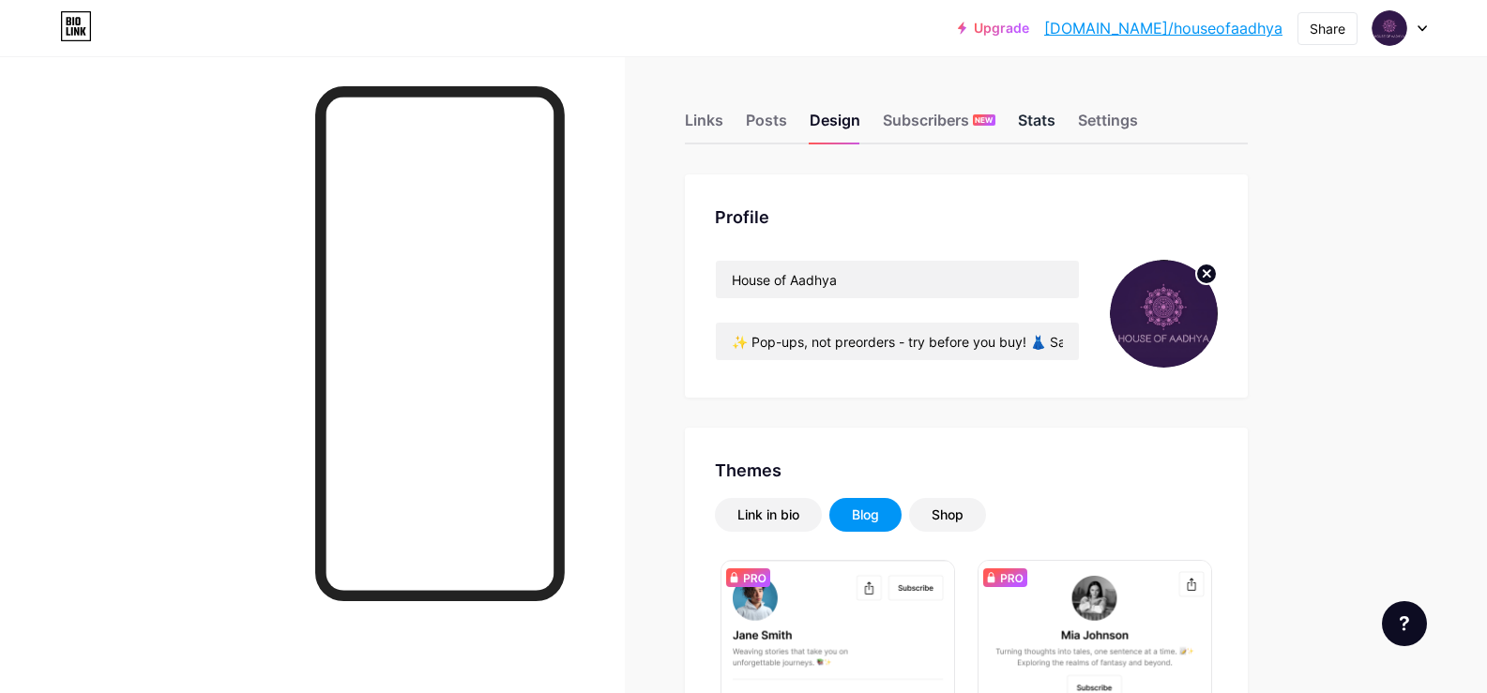
click at [1043, 125] on div "Stats" at bounding box center [1037, 126] width 38 height 34
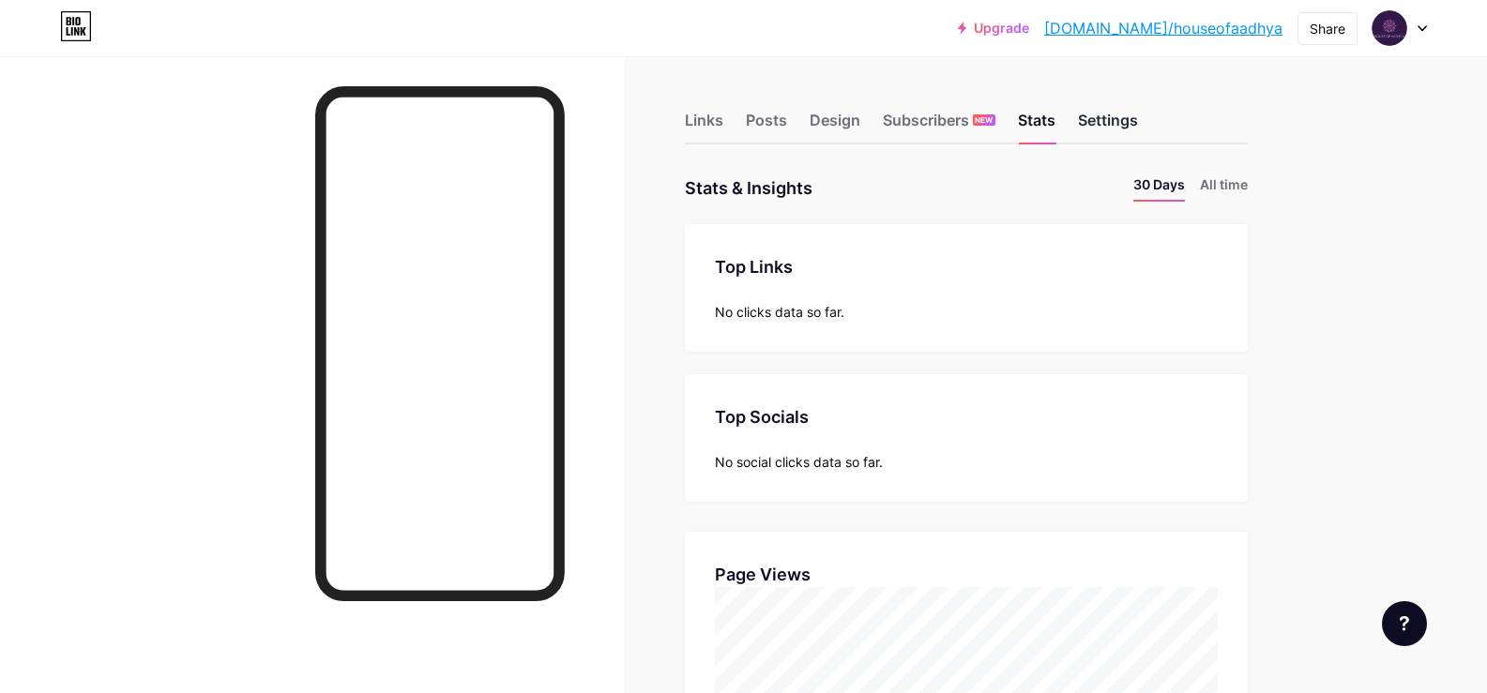
click at [1125, 127] on div "Settings" at bounding box center [1108, 126] width 60 height 34
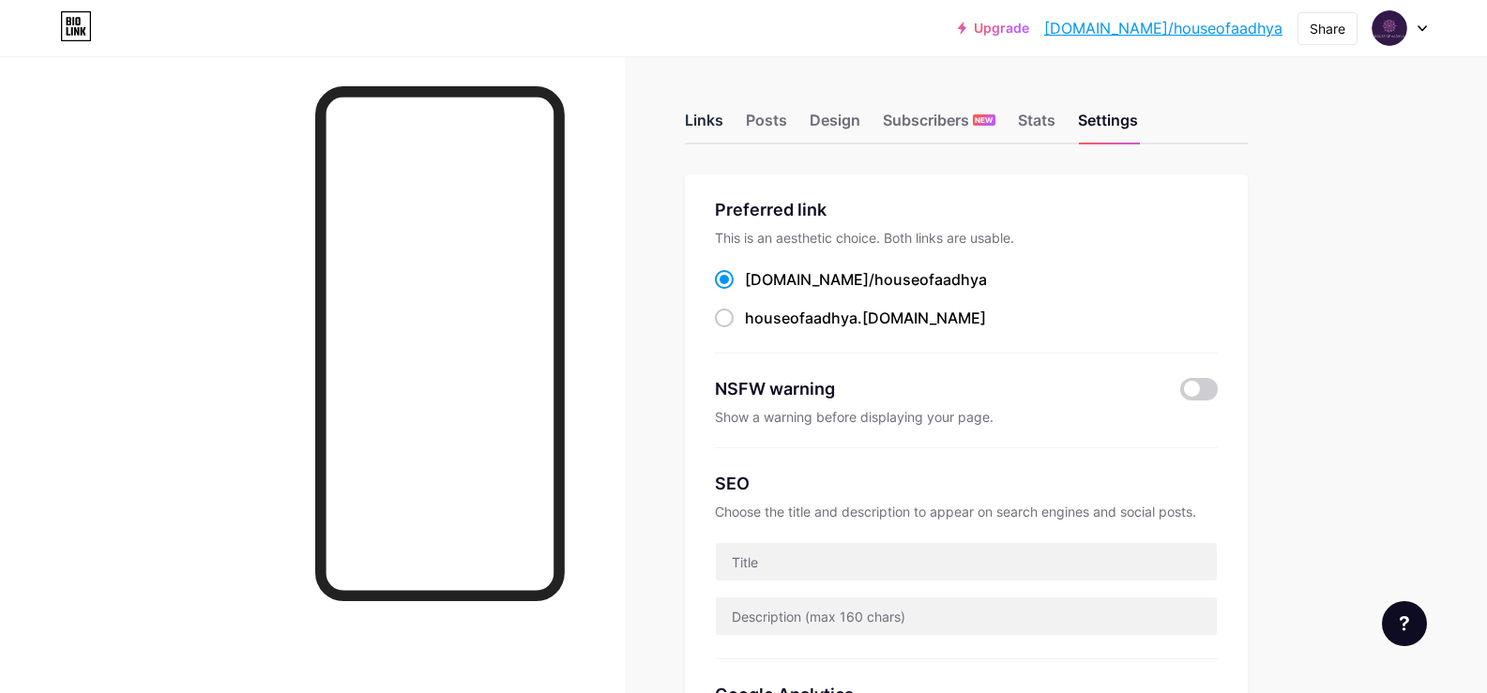
click at [719, 126] on div "Links" at bounding box center [704, 126] width 38 height 34
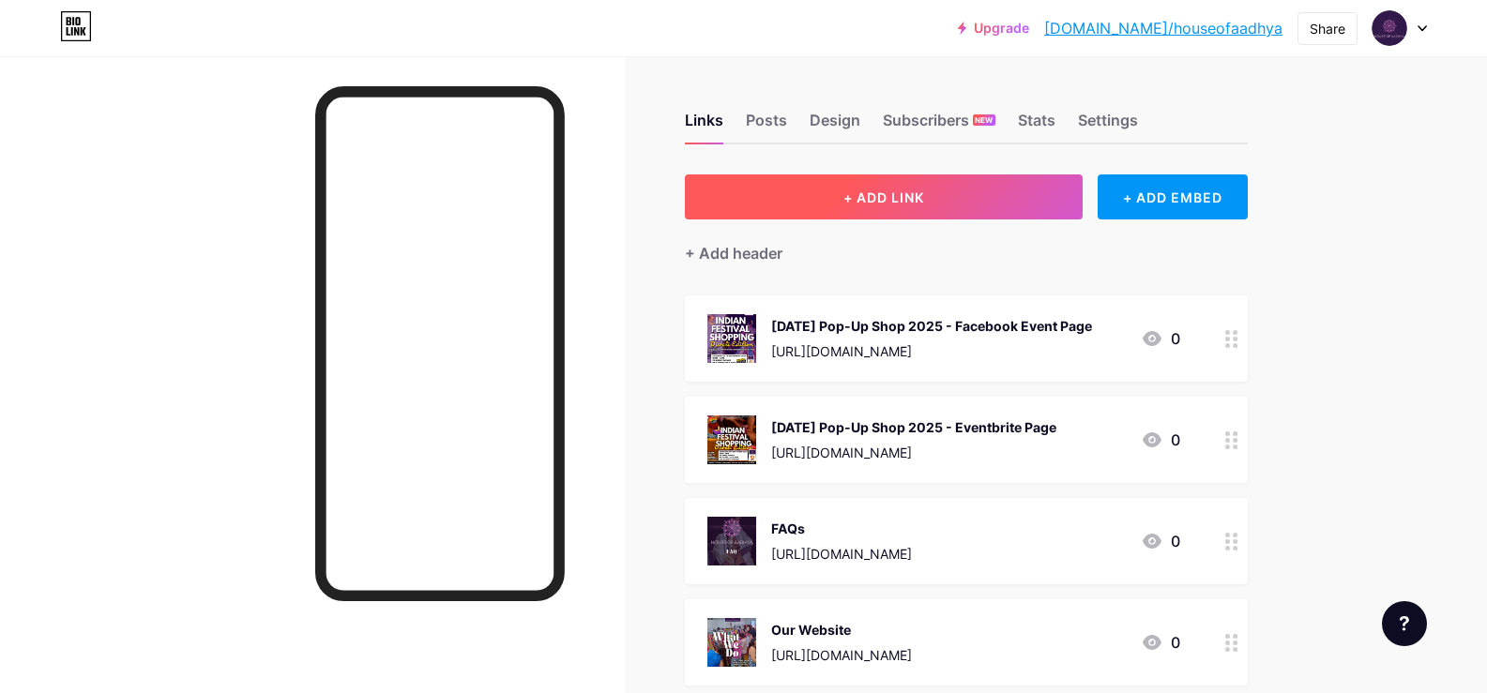
click at [989, 194] on button "+ ADD LINK" at bounding box center [884, 196] width 399 height 45
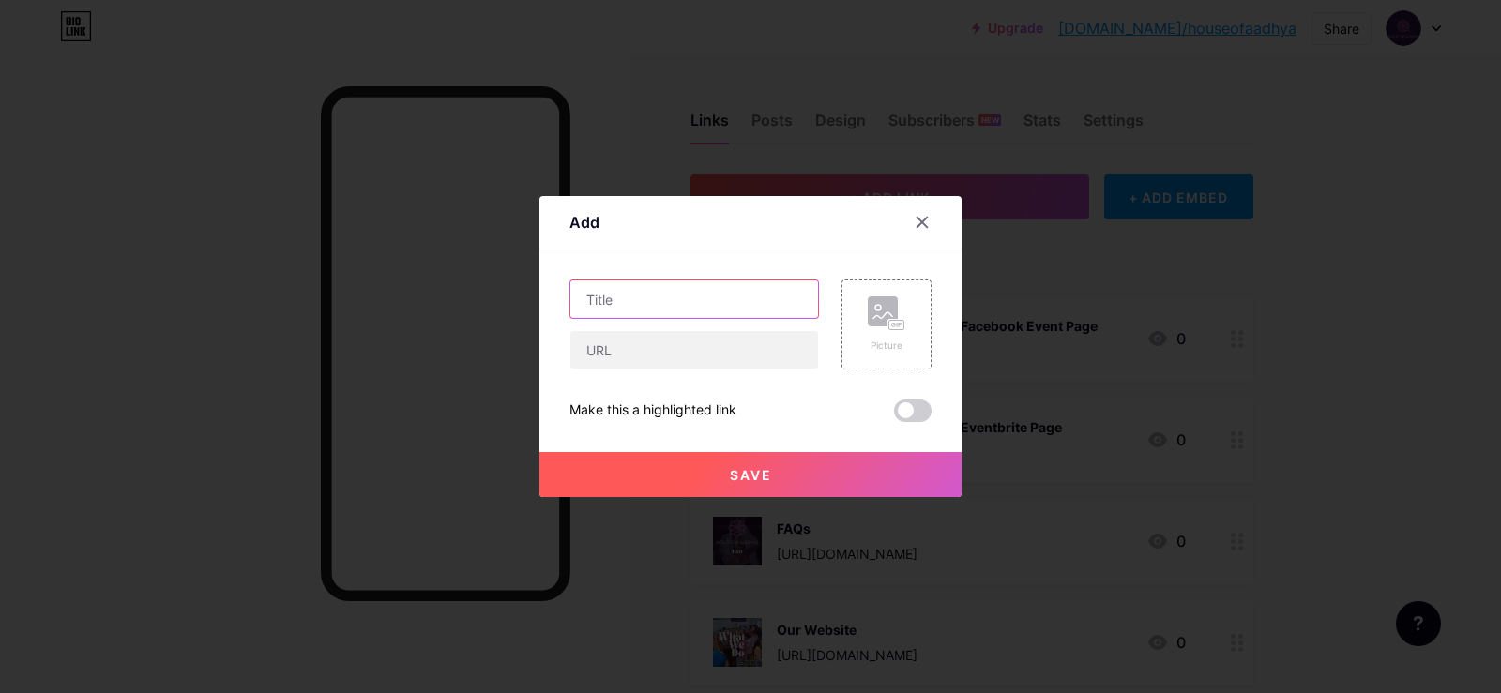
click at [605, 307] on input "text" at bounding box center [694, 299] width 248 height 38
drag, startPoint x: 738, startPoint y: 299, endPoint x: 676, endPoint y: 298, distance: 61.9
click at [666, 295] on input "Subscribe to the New" at bounding box center [694, 299] width 248 height 38
type input "Subscribe to Our Newsletter"
click at [889, 330] on rect at bounding box center [896, 325] width 15 height 9
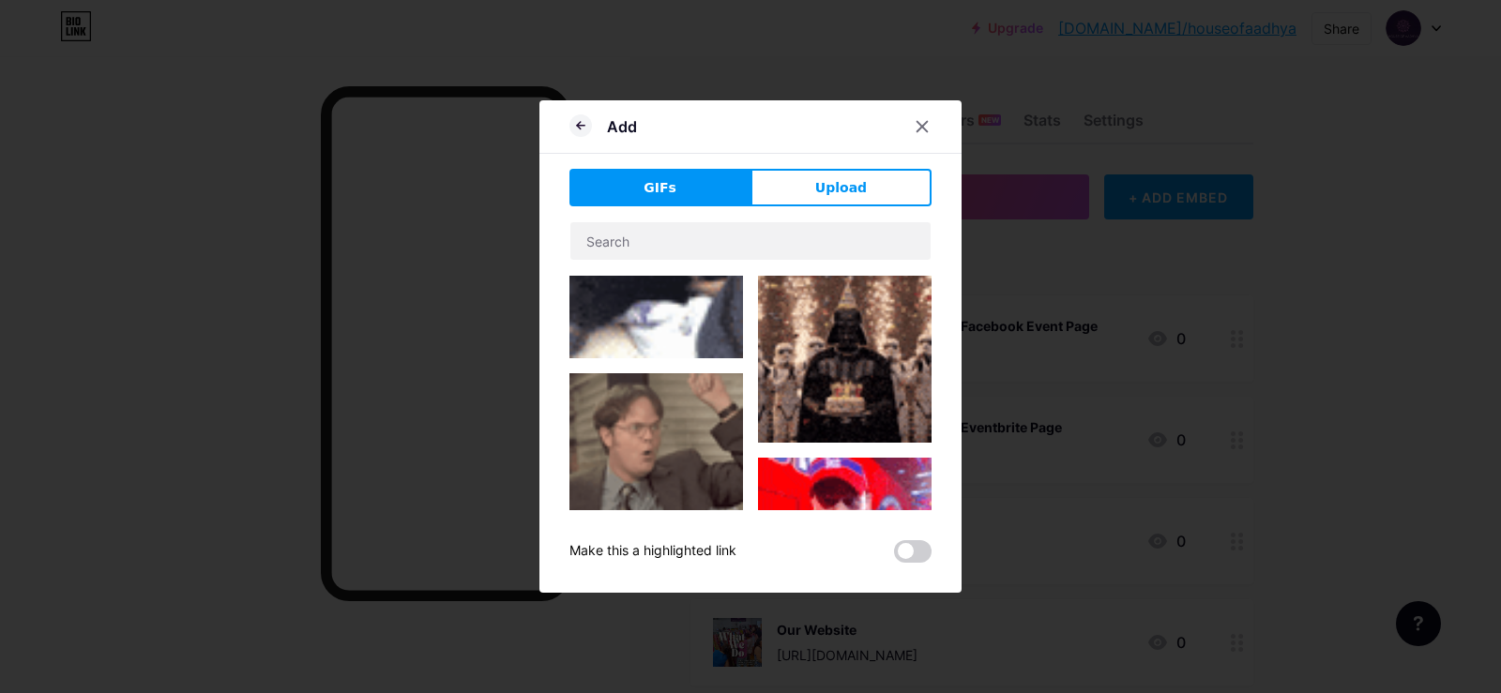
scroll to position [1219, 0]
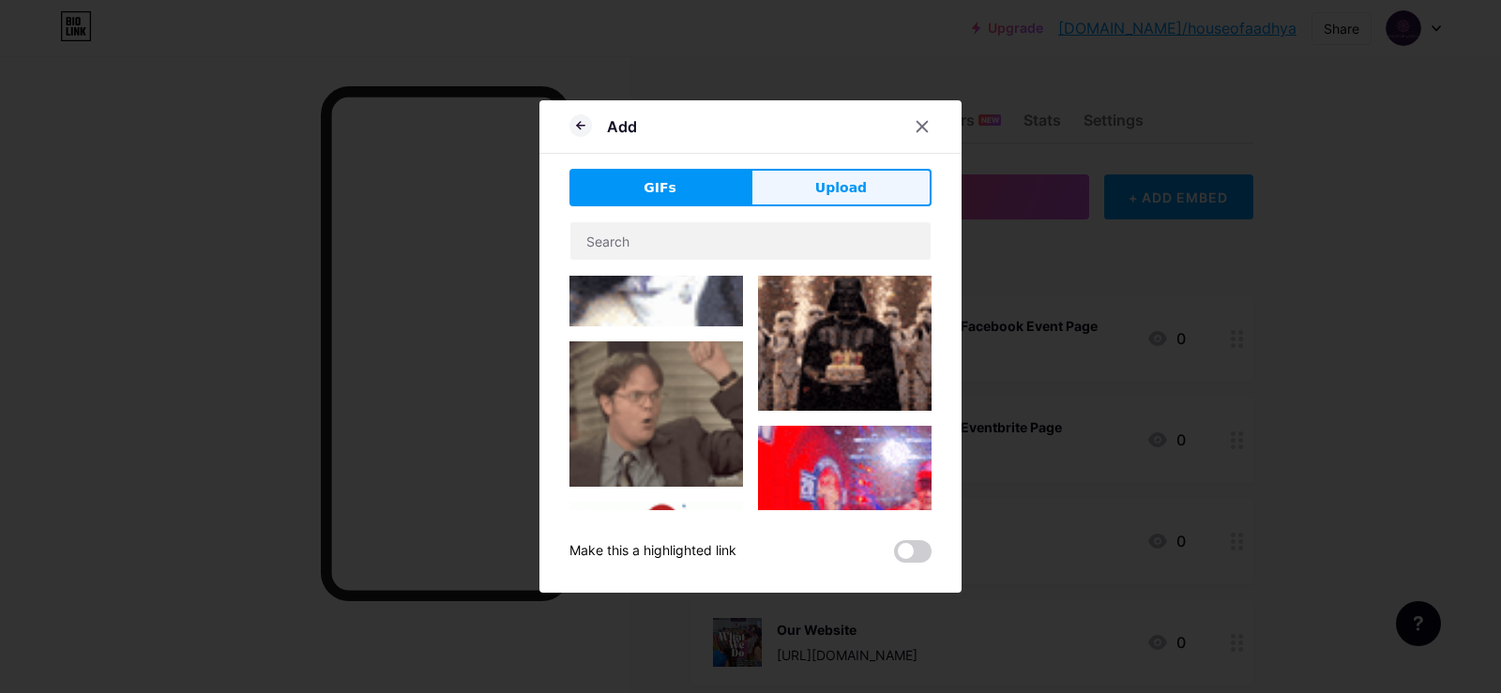
click at [844, 181] on span "Upload" at bounding box center [841, 188] width 52 height 20
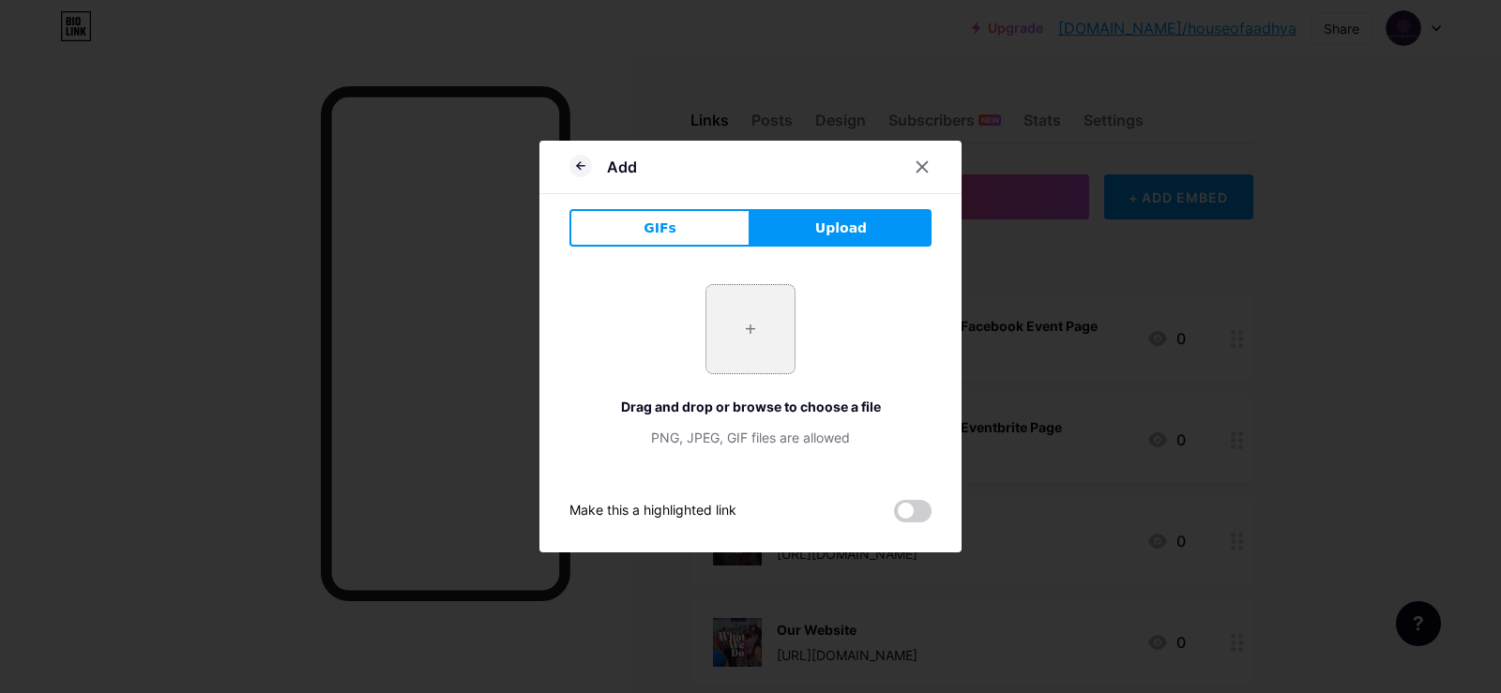
click at [755, 321] on input "file" at bounding box center [750, 329] width 88 height 88
click at [922, 163] on icon at bounding box center [922, 166] width 15 height 15
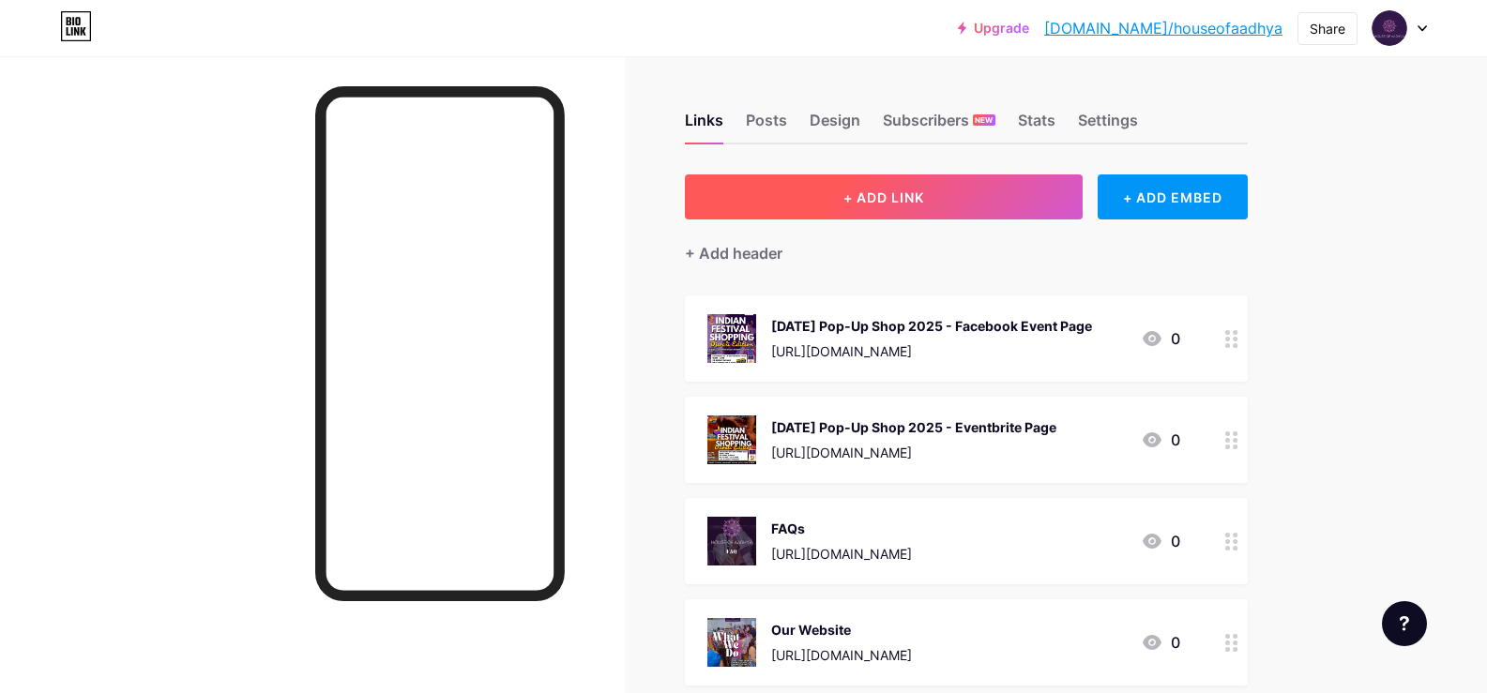
click at [968, 199] on button "+ ADD LINK" at bounding box center [884, 196] width 399 height 45
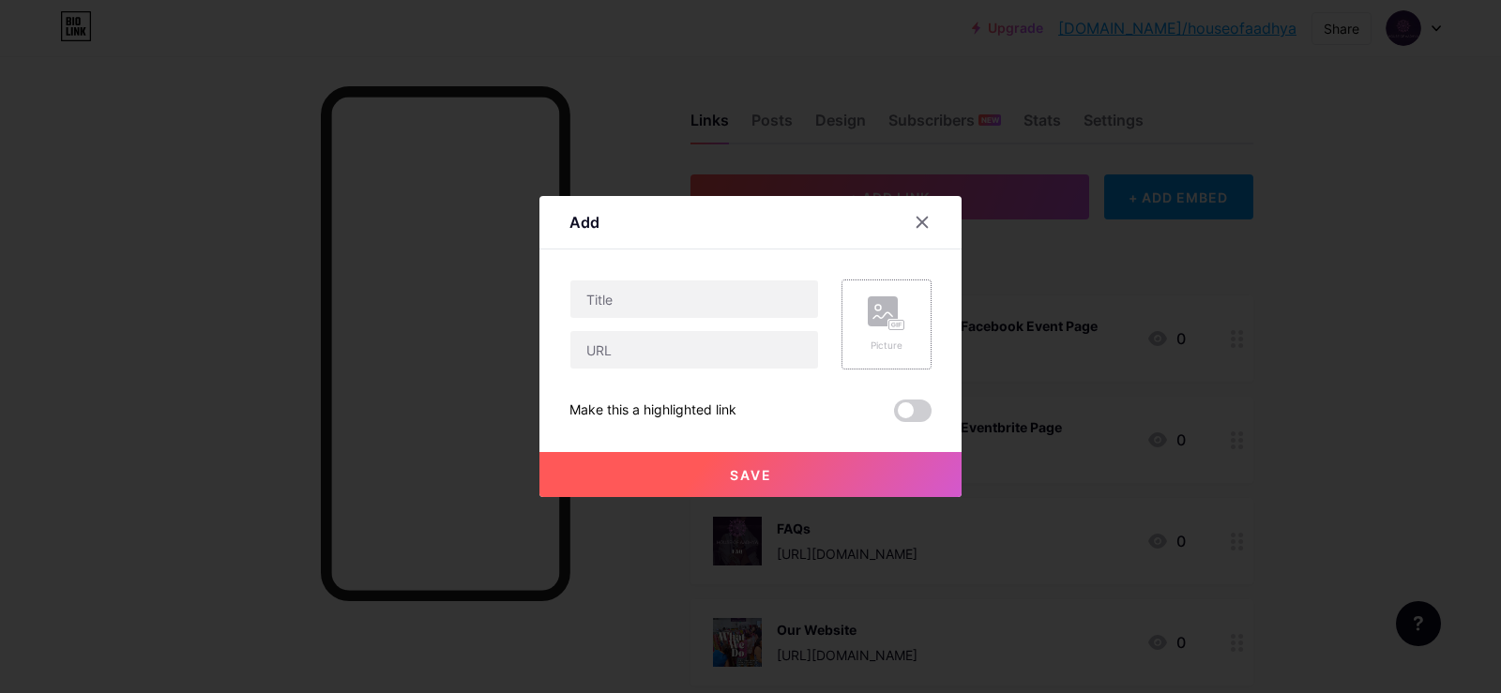
click at [903, 344] on div "Picture" at bounding box center [886, 325] width 90 height 90
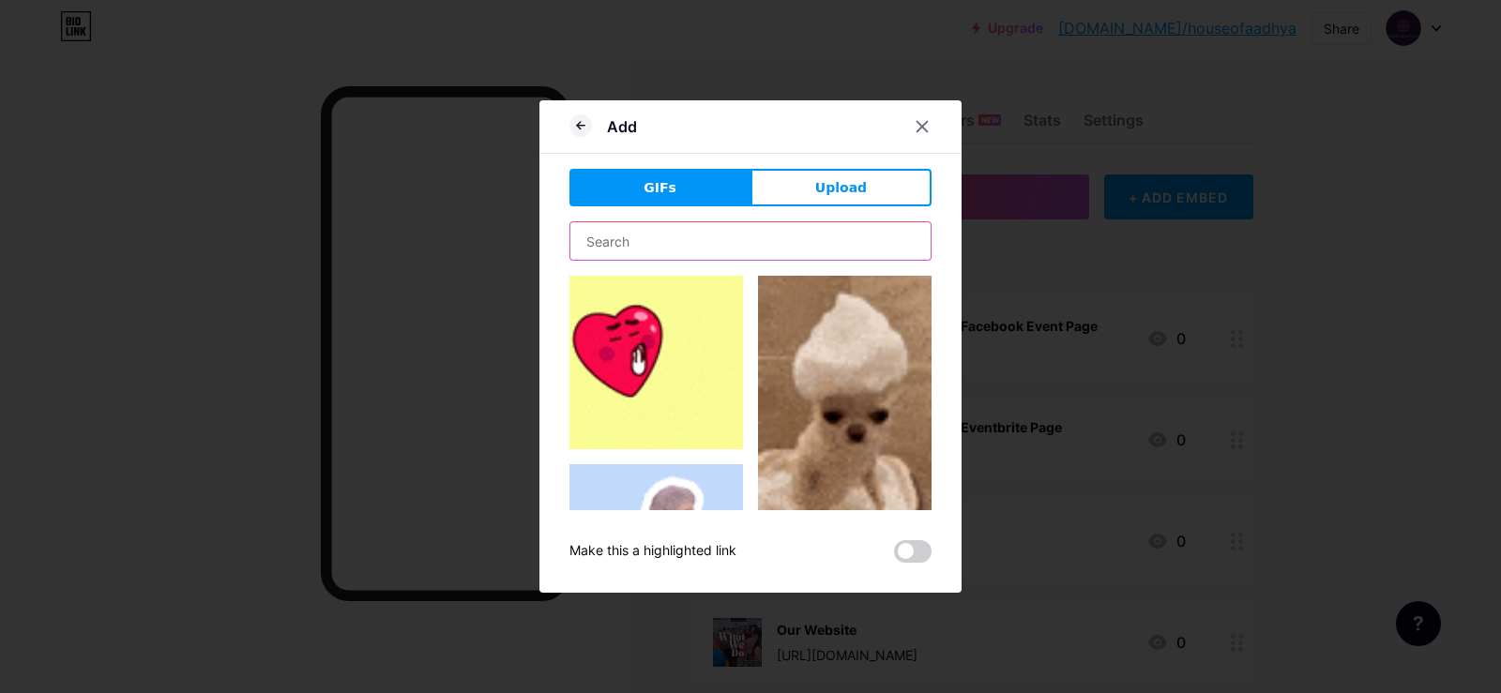
click at [686, 259] on input "text" at bounding box center [750, 241] width 360 height 38
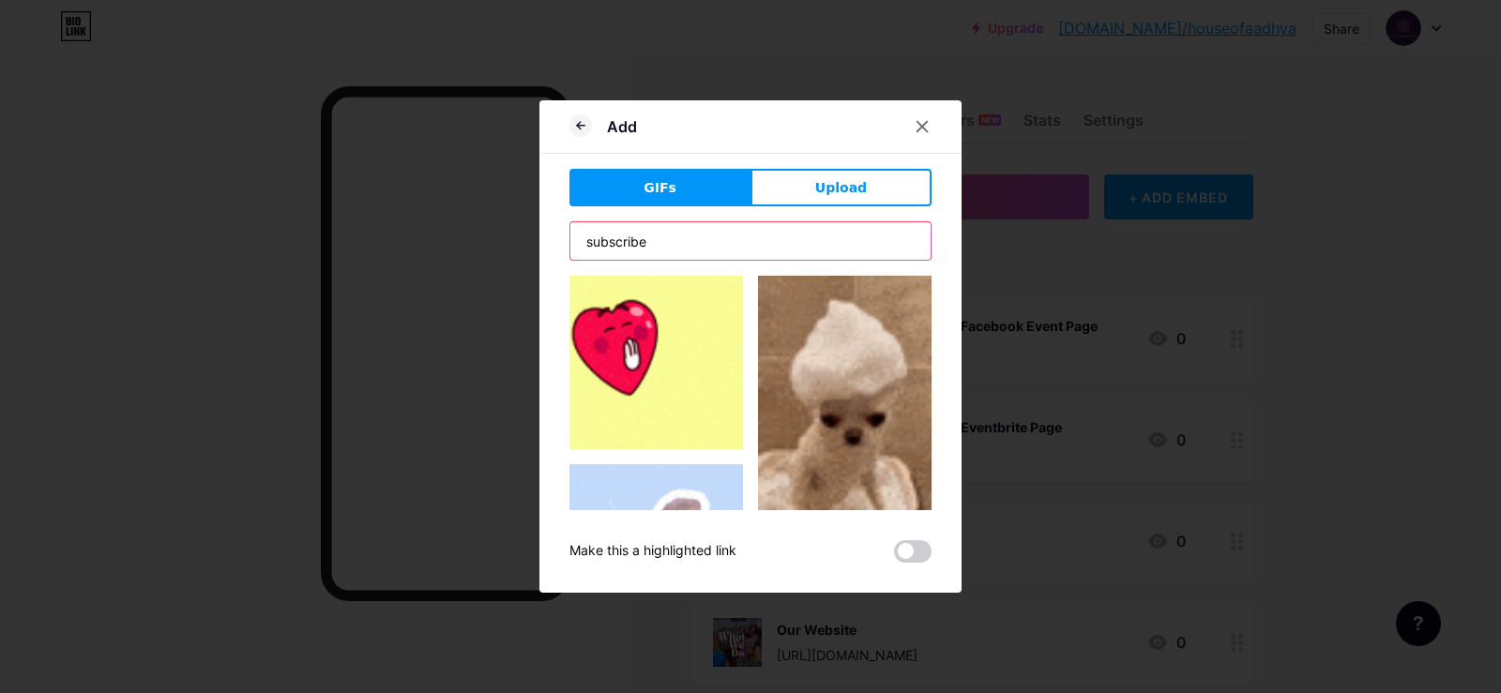
type input "subscribe"
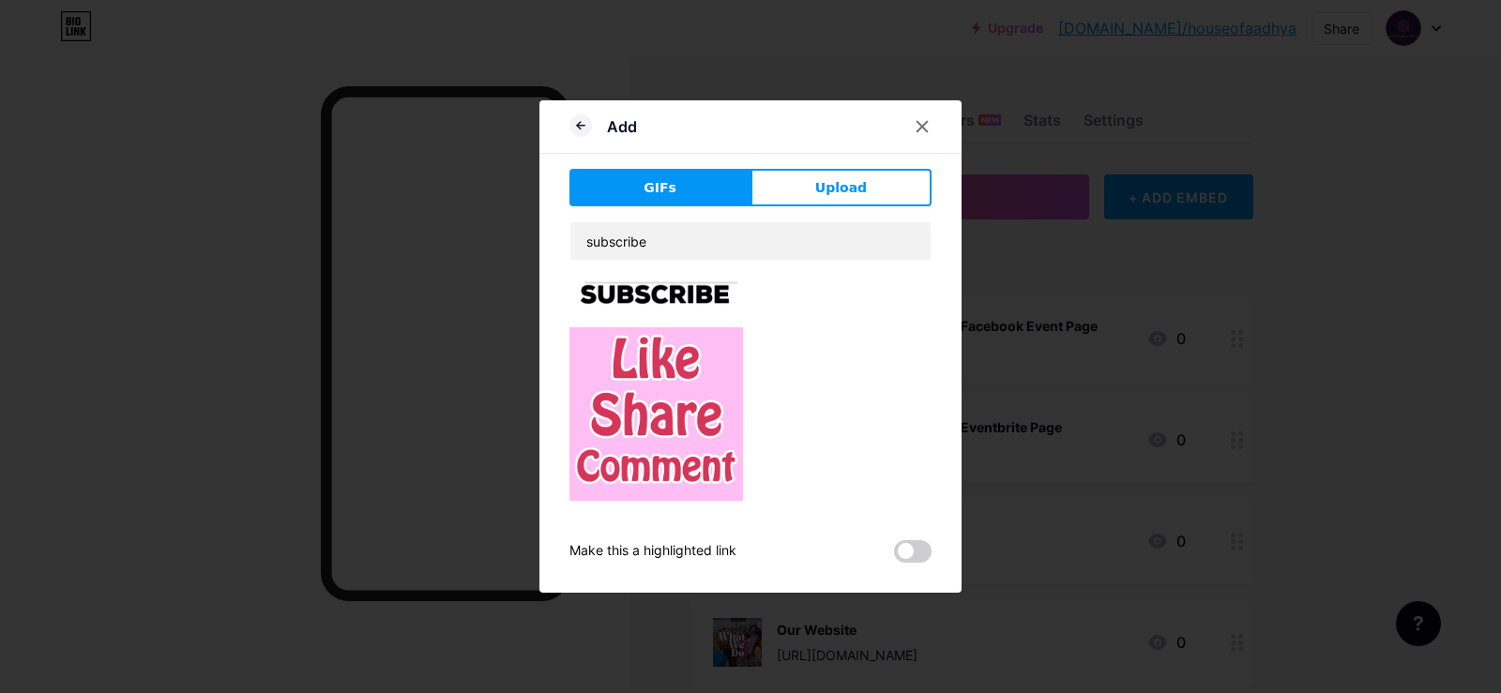
click at [660, 286] on img at bounding box center [656, 294] width 174 height 37
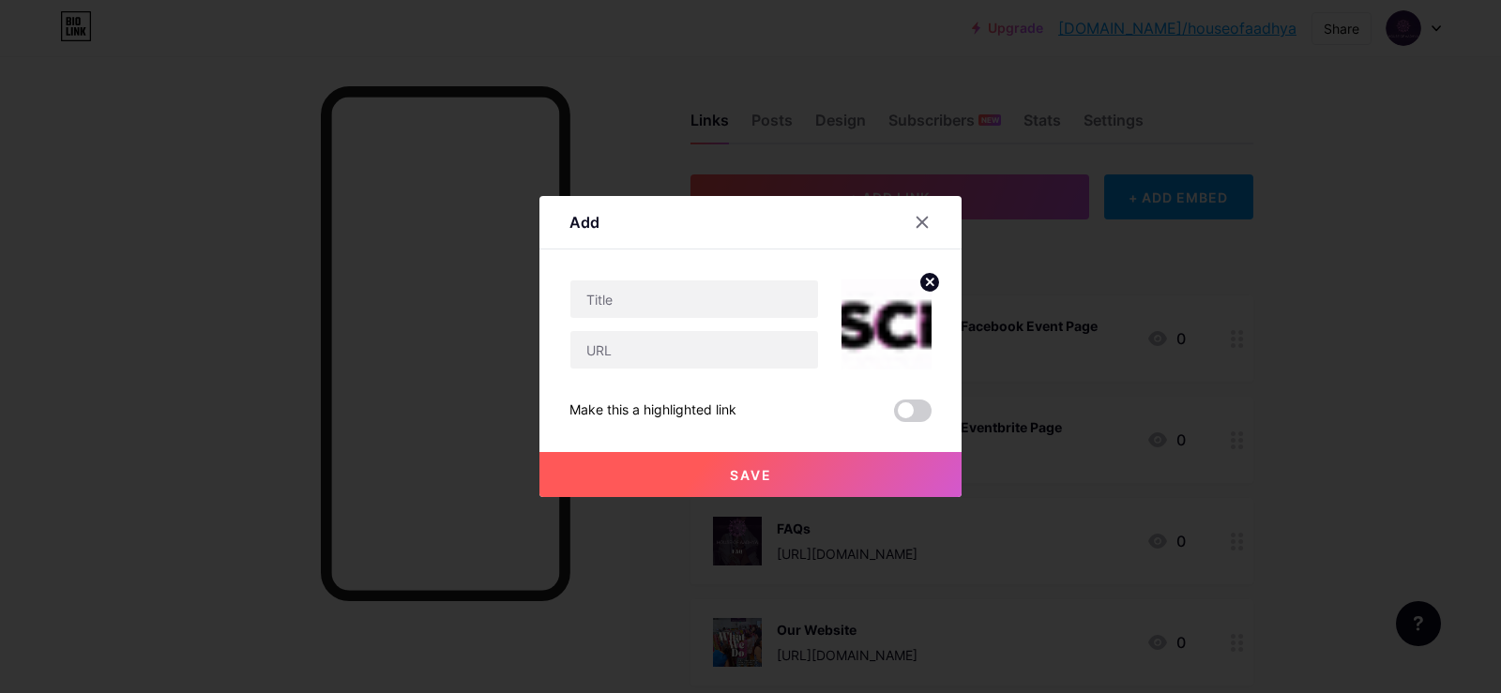
click at [924, 279] on circle at bounding box center [929, 282] width 21 height 21
click at [890, 329] on rect at bounding box center [896, 325] width 15 height 9
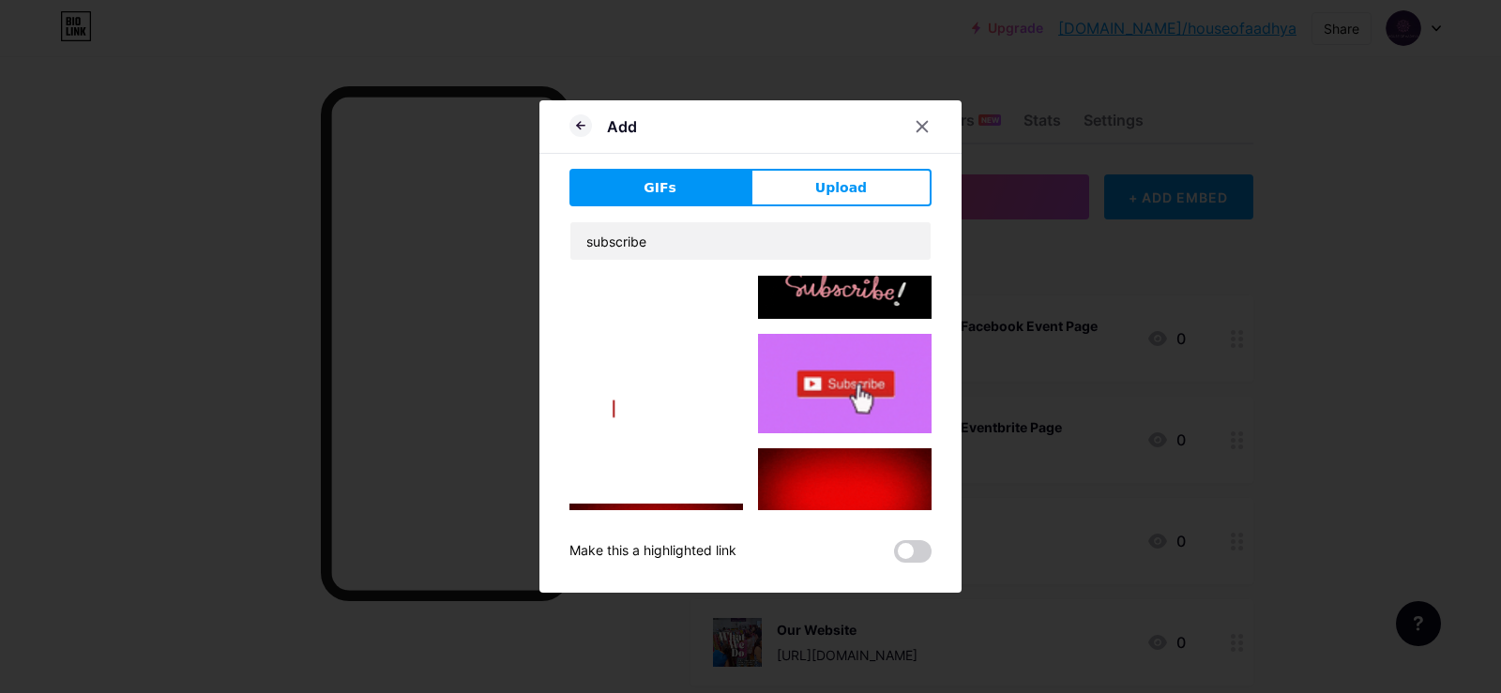
scroll to position [389, 0]
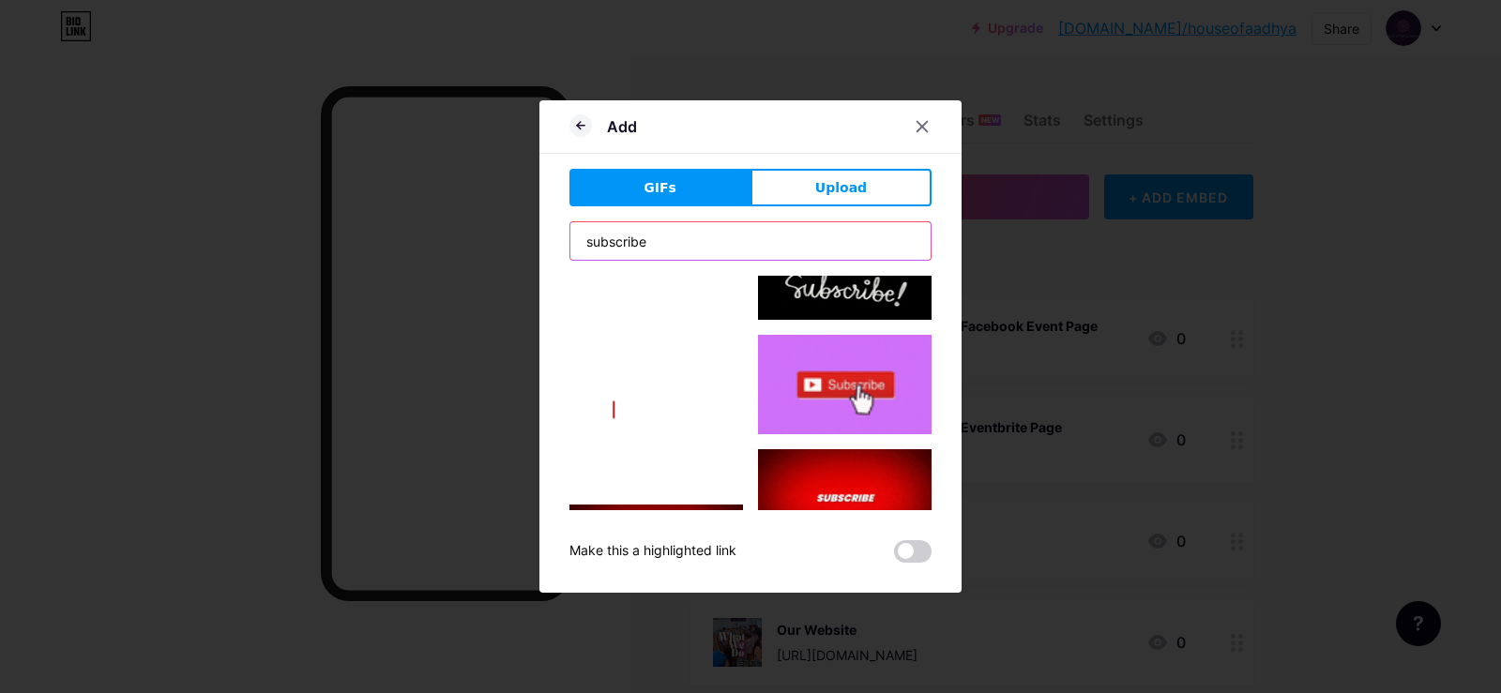
drag, startPoint x: 695, startPoint y: 243, endPoint x: 558, endPoint y: 231, distance: 137.5
click at [558, 231] on div "Add GIFs Upload Content YouTube Play YouTube video without leaving your page. A…" at bounding box center [750, 346] width 422 height 492
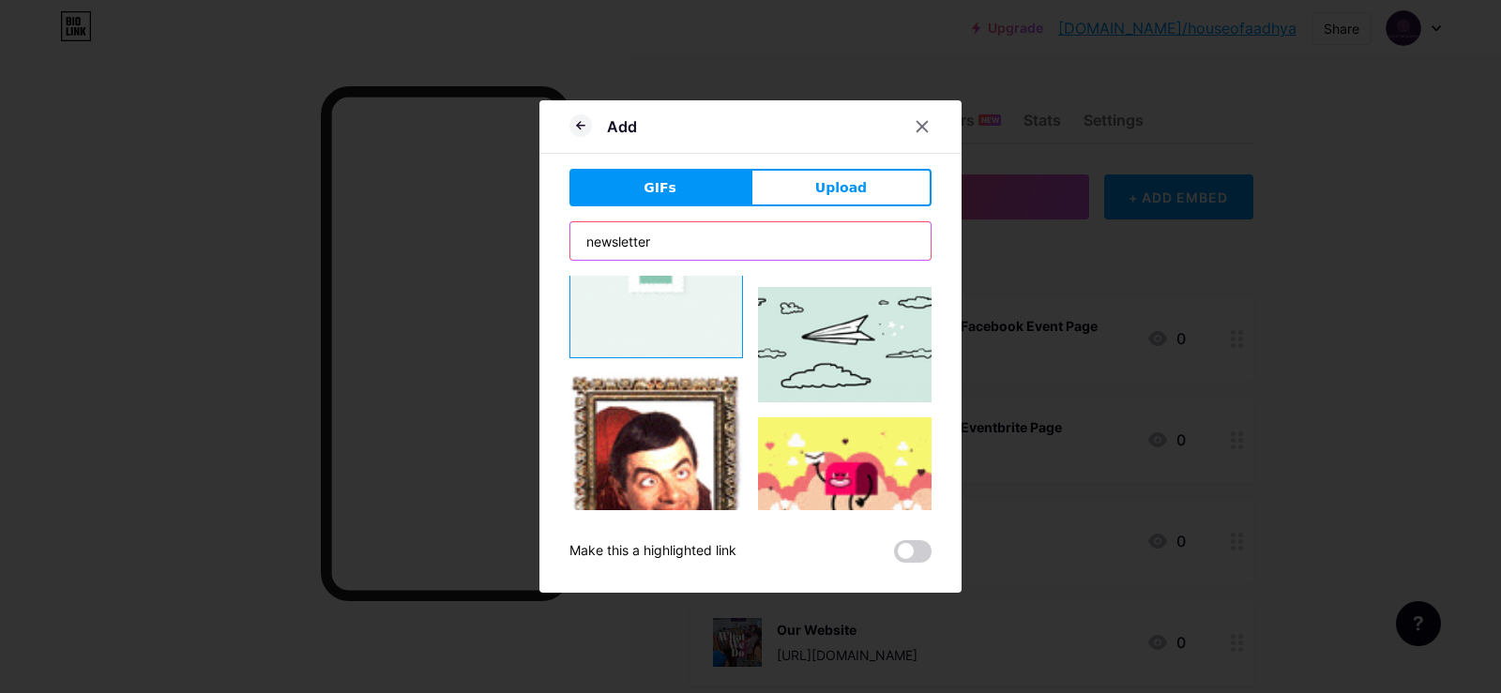
scroll to position [0, 0]
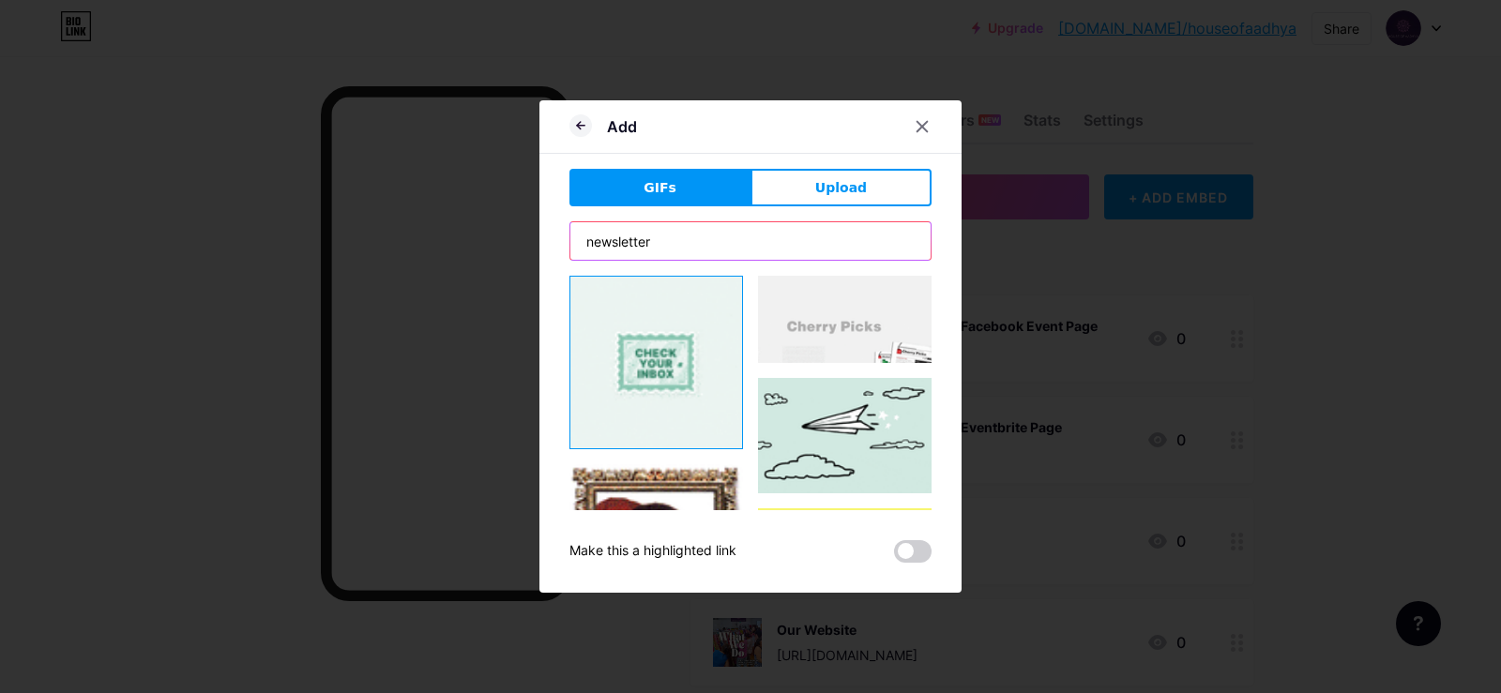
type input "newsletter"
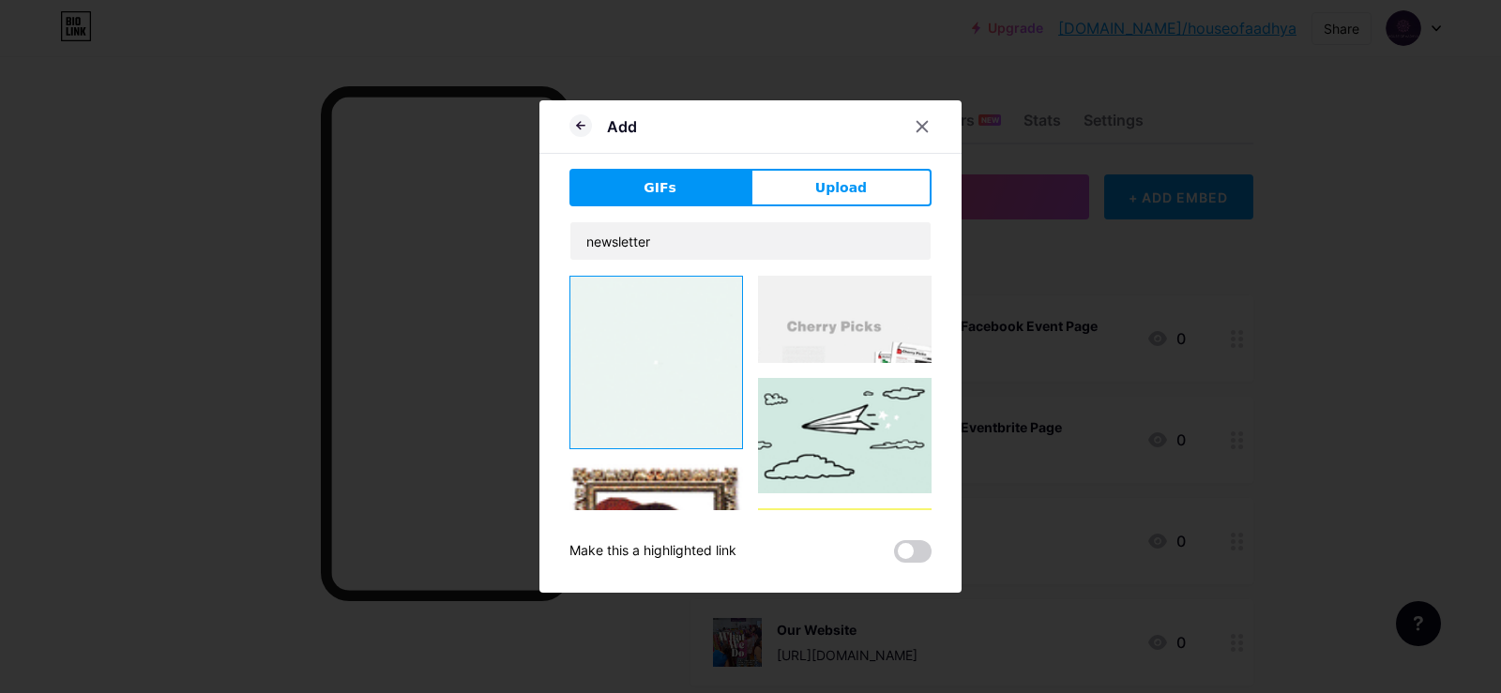
click at [843, 429] on img at bounding box center [845, 435] width 174 height 115
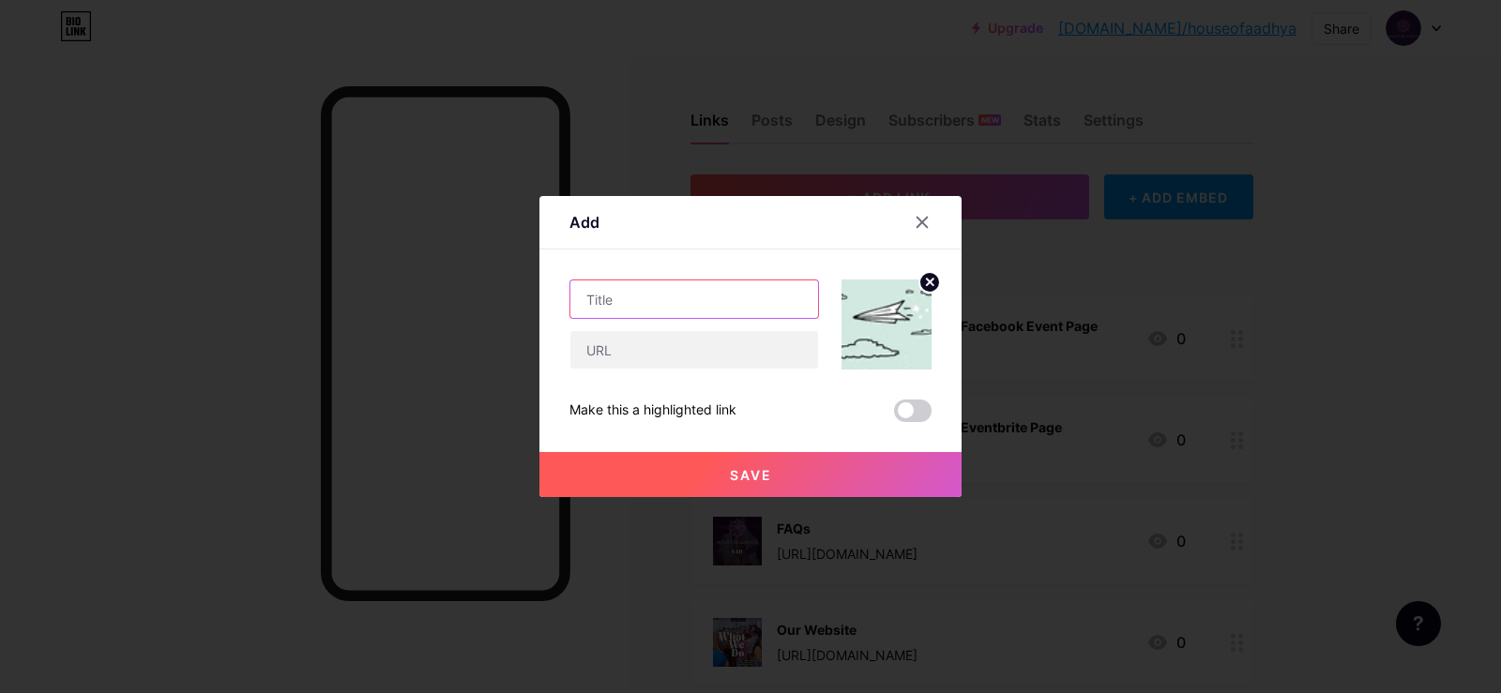
click at [631, 300] on input "text" at bounding box center [694, 299] width 248 height 38
type input "Join Our Newsletter"
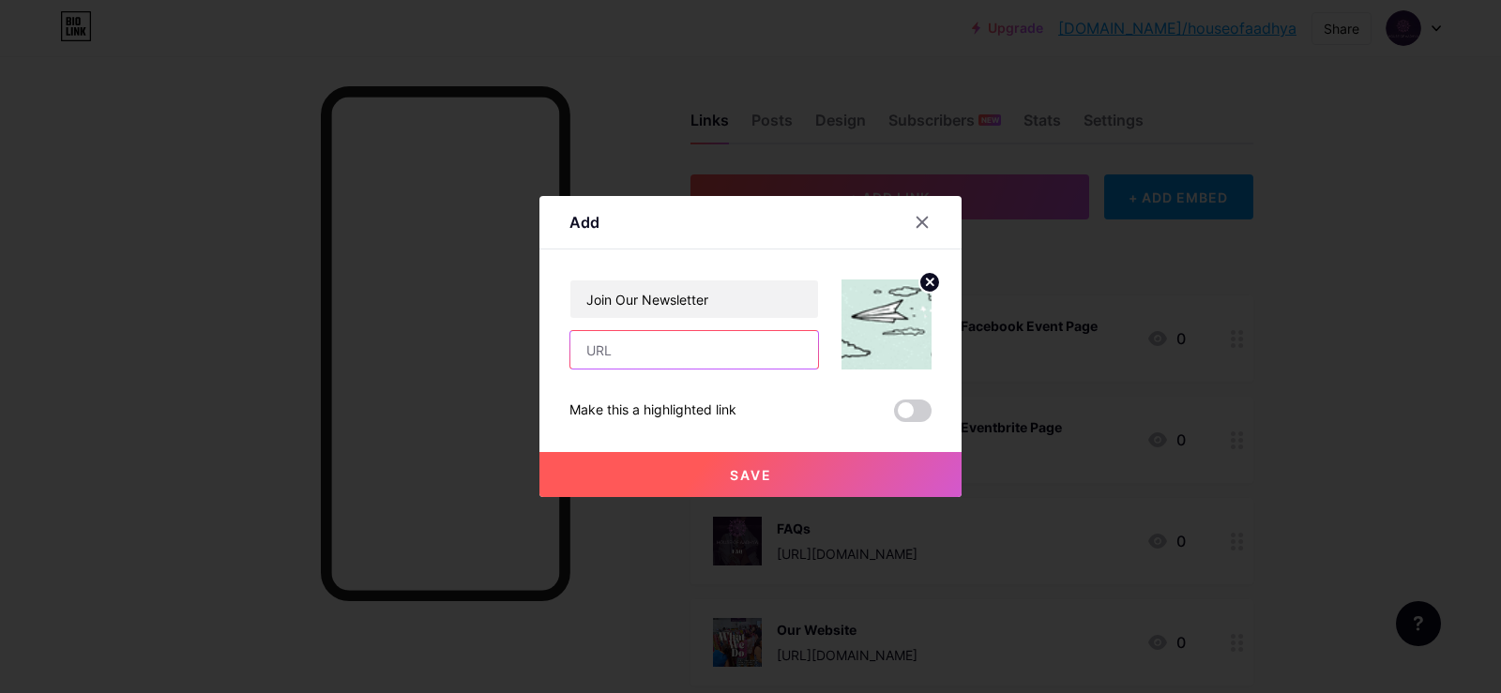
click at [644, 355] on input "text" at bounding box center [694, 350] width 248 height 38
paste input "[URL][DOMAIN_NAME]"
type input "[URL][DOMAIN_NAME]"
click at [800, 474] on button "Save" at bounding box center [750, 474] width 422 height 45
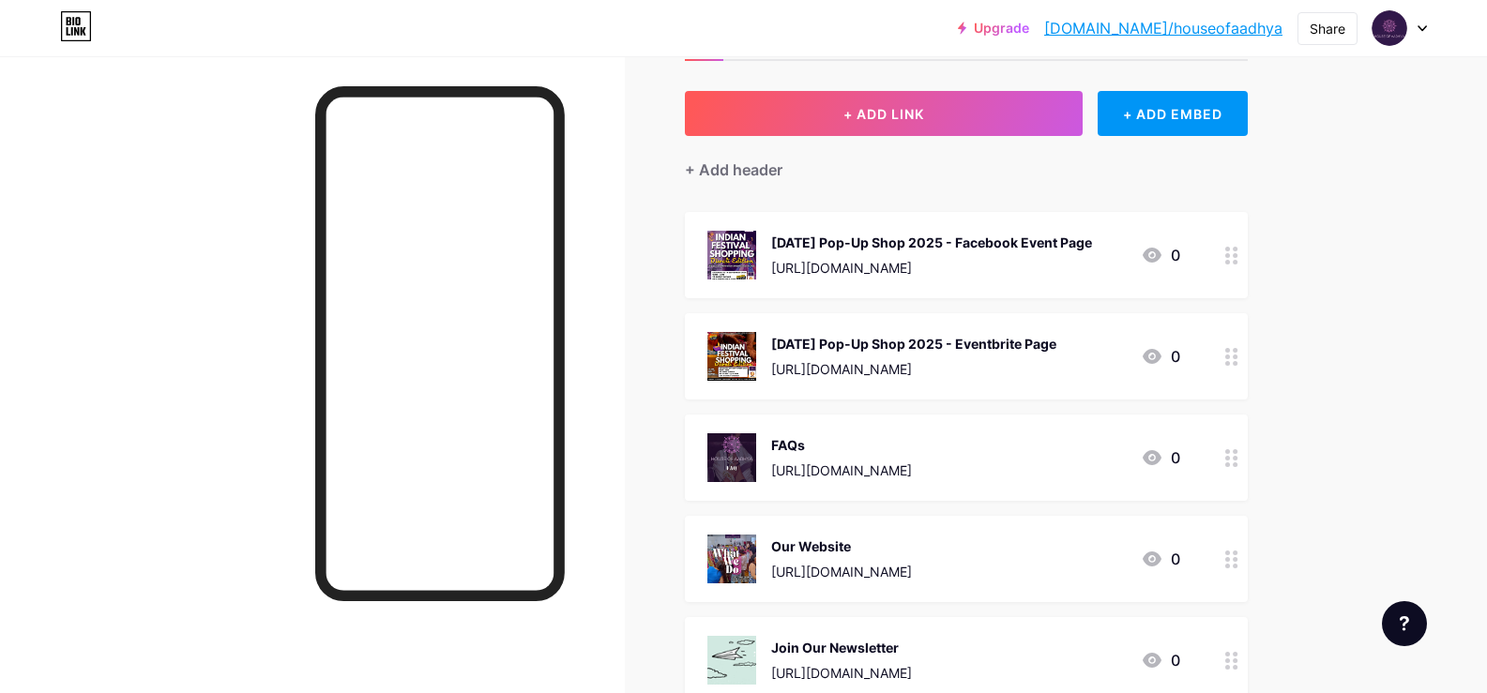
scroll to position [0, 0]
